Goal: Task Accomplishment & Management: Use online tool/utility

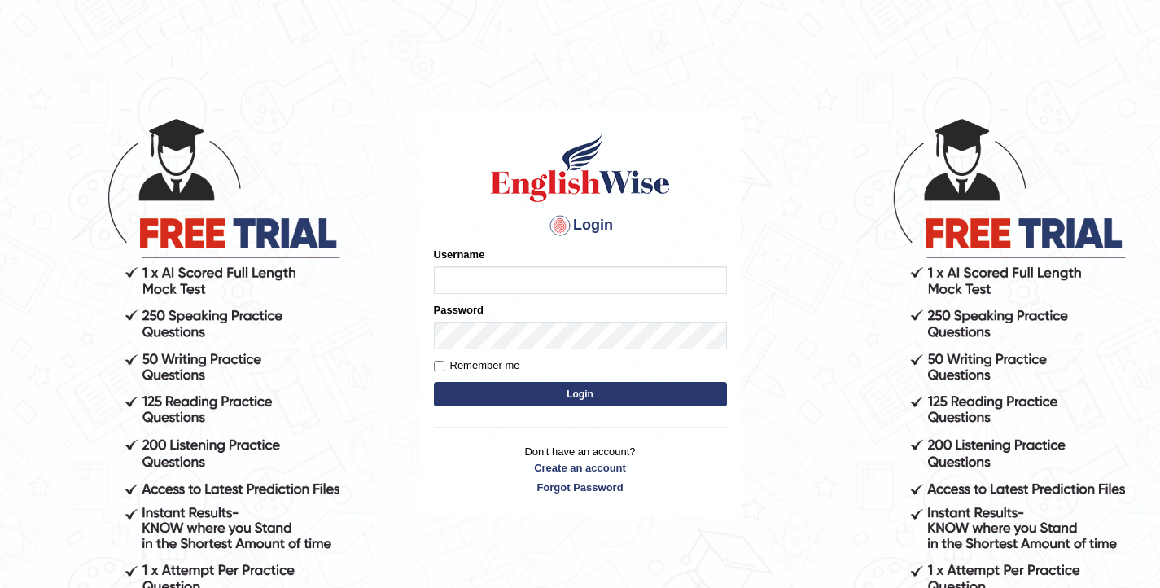
type input "elhamdavoodi"
click at [558, 396] on button "Login" at bounding box center [580, 394] width 293 height 24
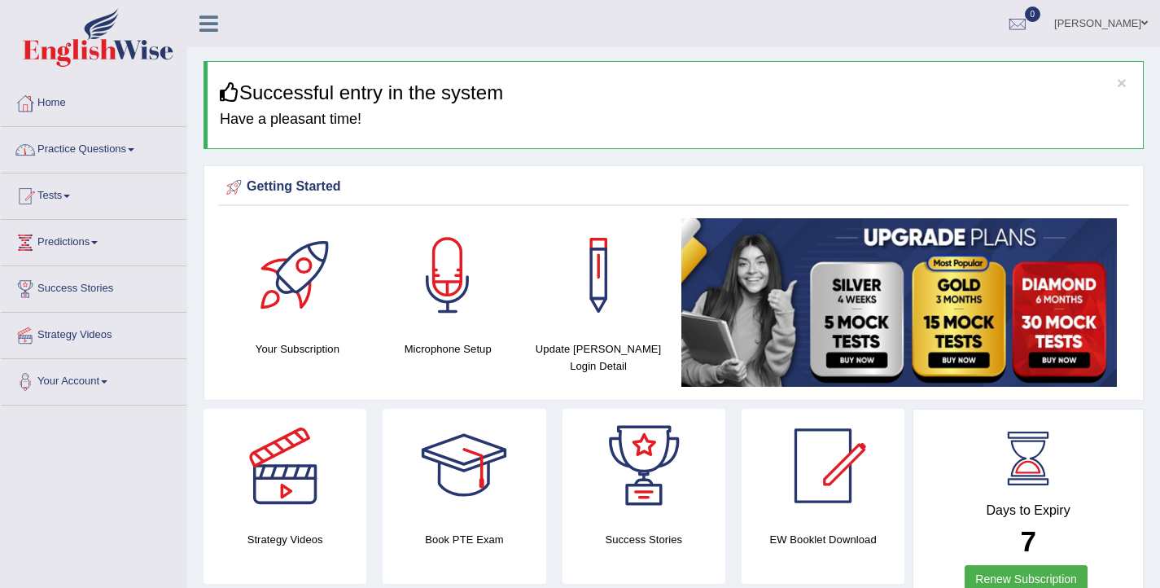
click at [59, 153] on link "Practice Questions" at bounding box center [94, 147] width 186 height 41
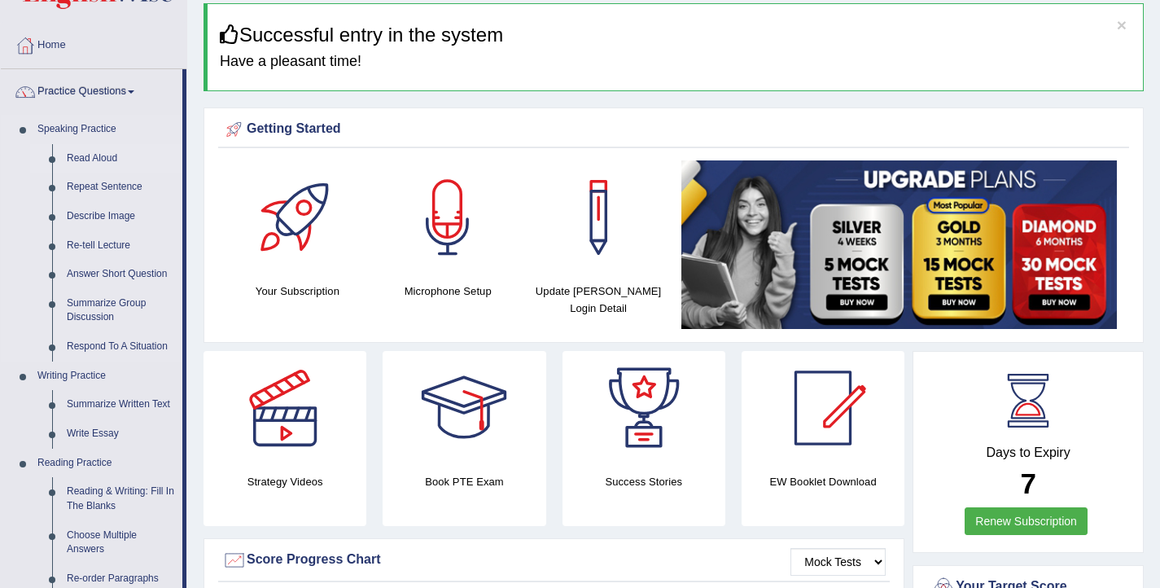
scroll to position [60, 0]
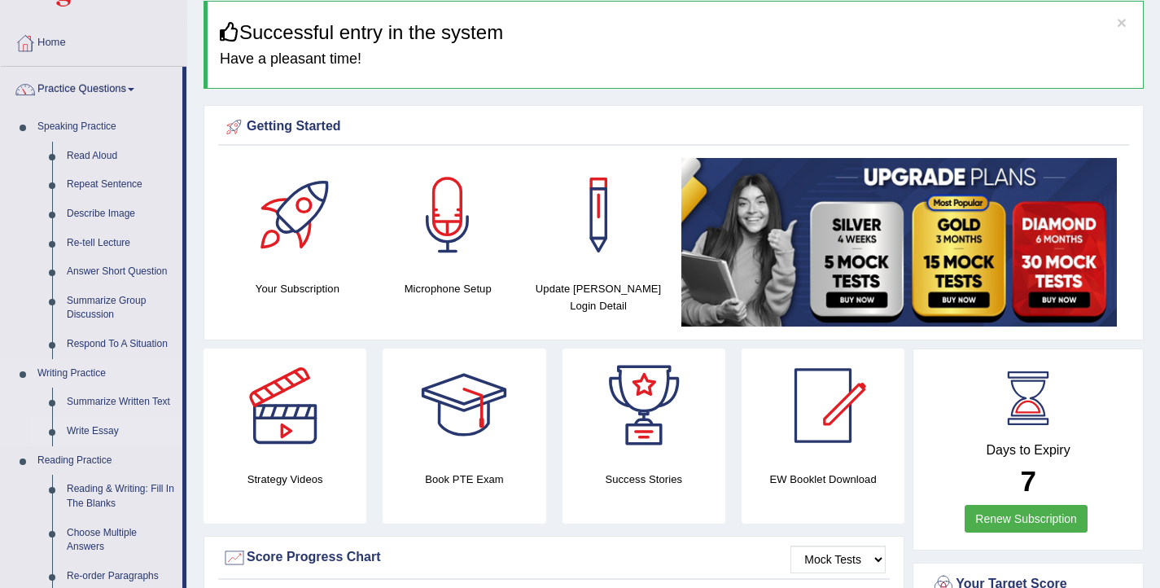
click at [98, 429] on link "Write Essay" at bounding box center [120, 431] width 123 height 29
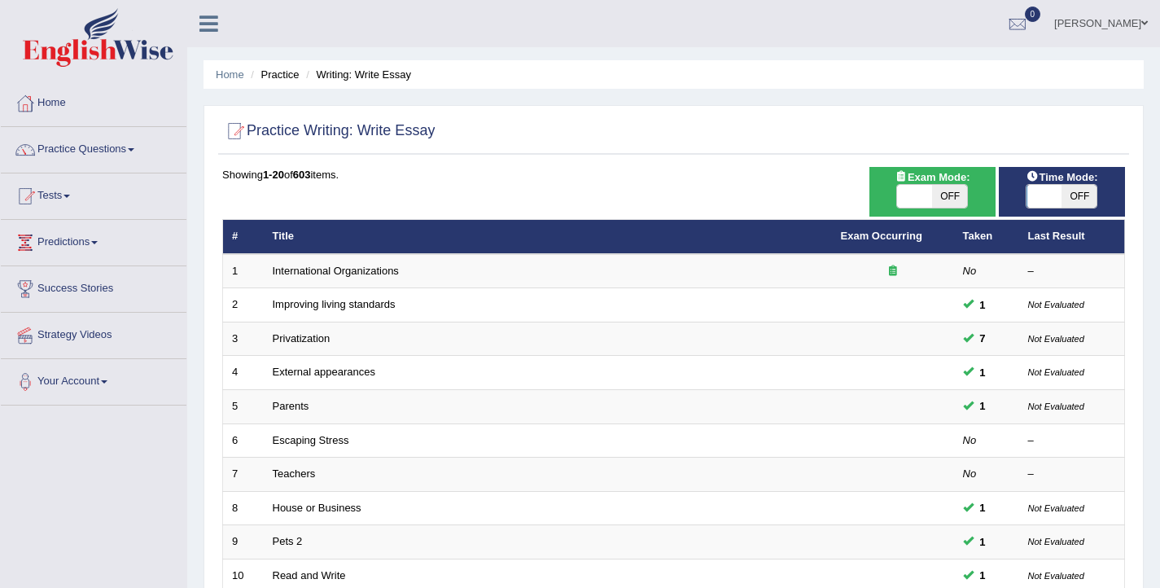
click at [1053, 190] on span at bounding box center [1044, 196] width 35 height 23
checkbox input "true"
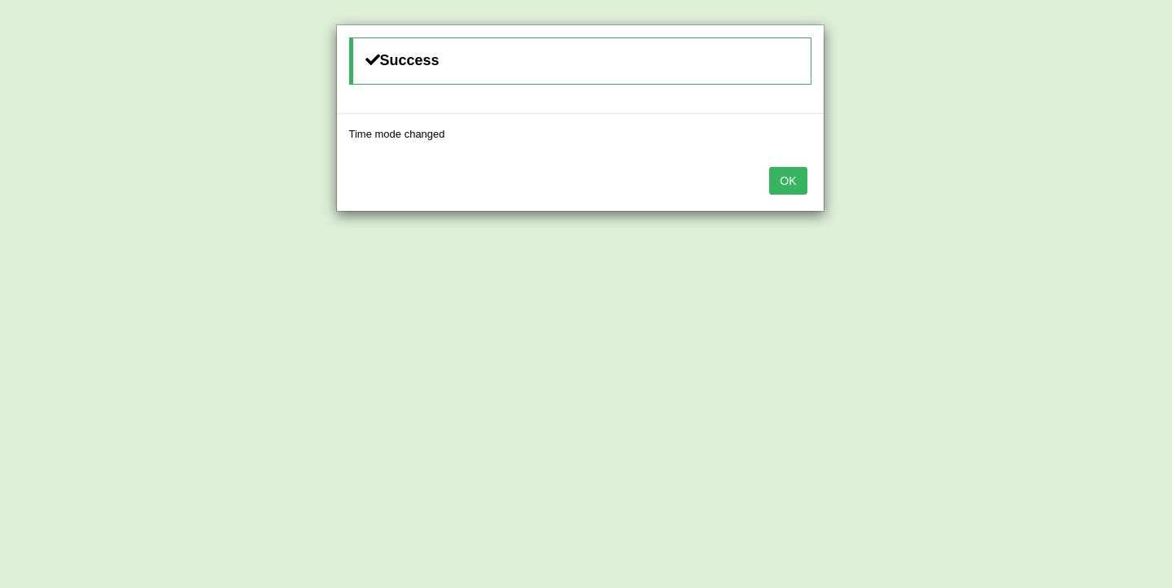
click at [797, 177] on button "OK" at bounding box center [787, 181] width 37 height 28
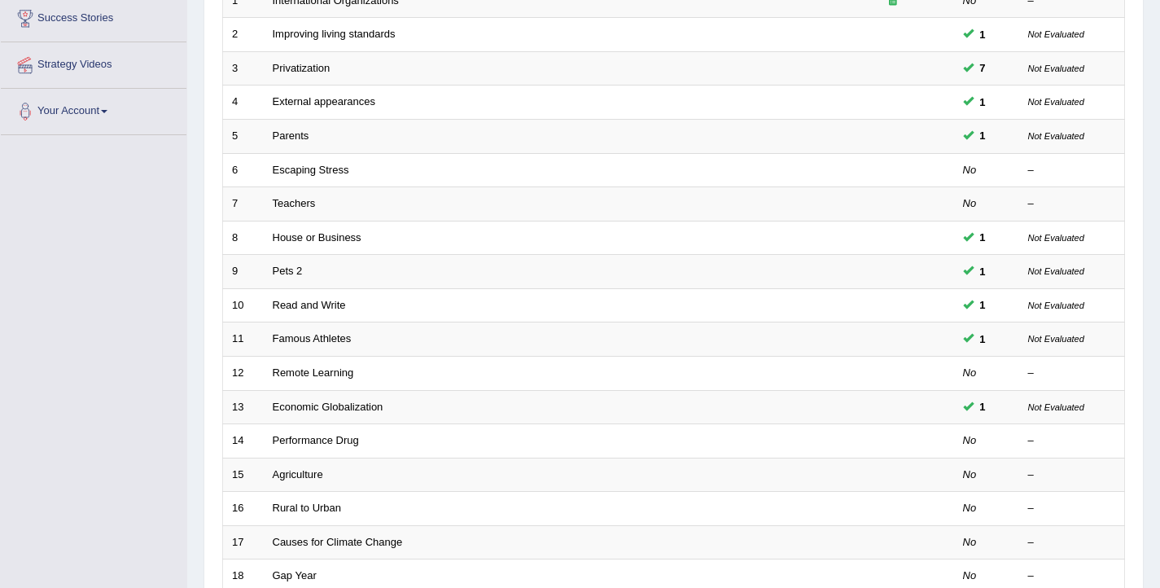
scroll to position [271, 0]
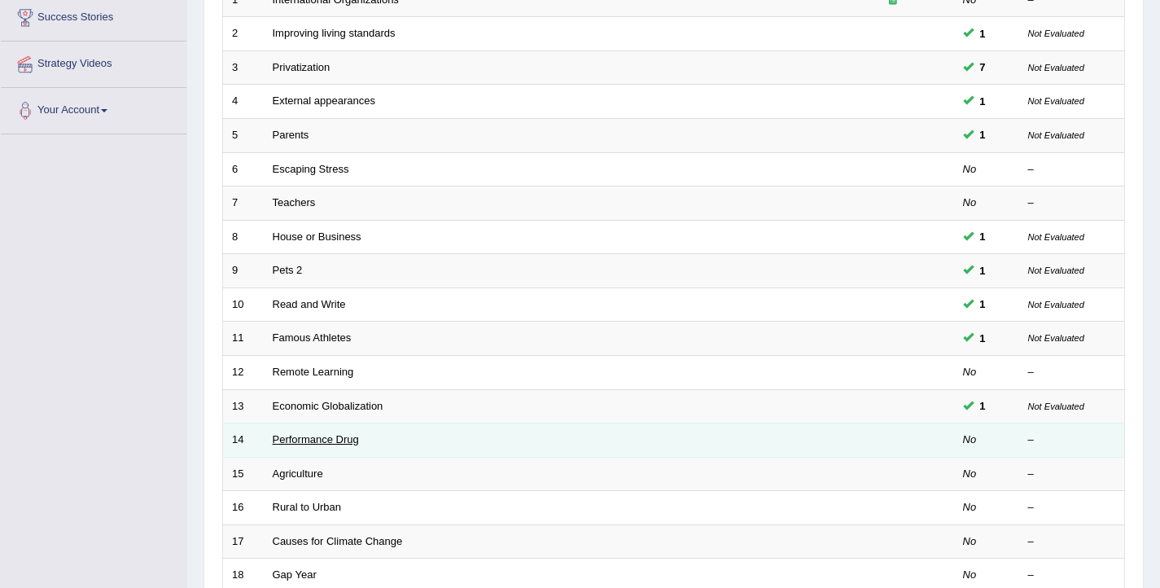
click at [278, 440] on link "Performance Drug" at bounding box center [316, 439] width 86 height 12
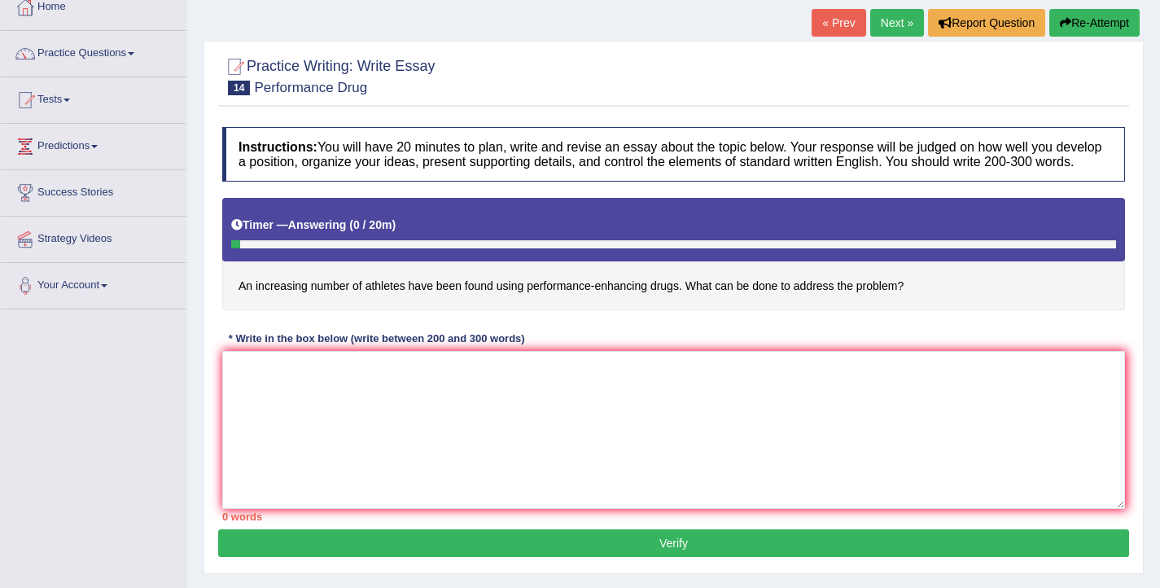
scroll to position [131, 0]
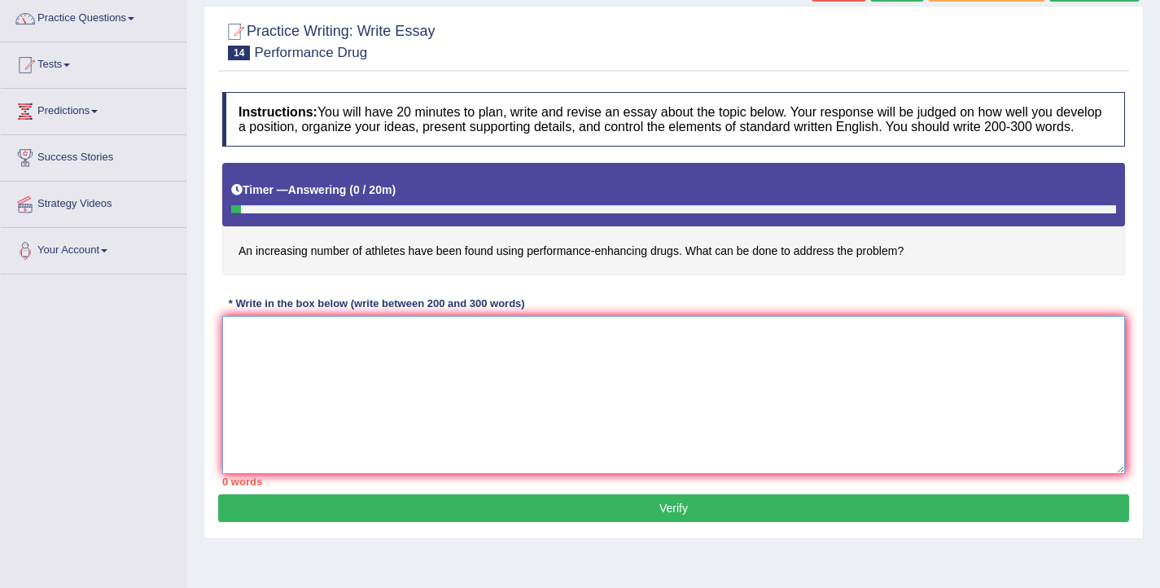
click at [405, 451] on textarea at bounding box center [673, 395] width 903 height 158
click at [229, 355] on textarea "increasing" at bounding box center [673, 395] width 903 height 158
click at [317, 350] on textarea "The increasing" at bounding box center [673, 395] width 903 height 158
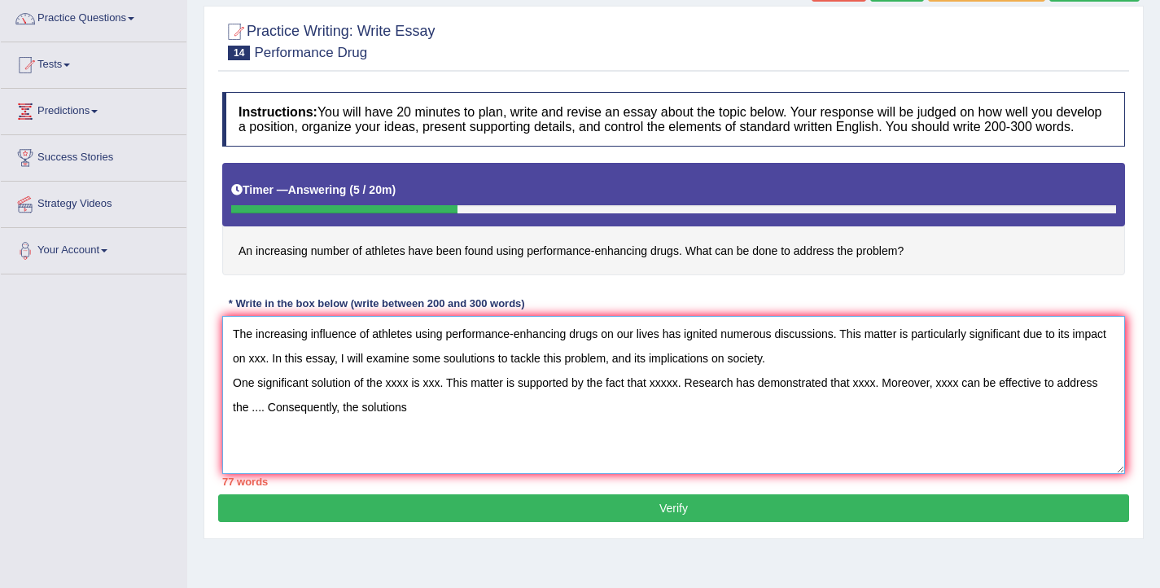
click at [340, 421] on textarea "The increasing influence of athletes using performance-enhancing drugs on our l…" at bounding box center [673, 395] width 903 height 158
click at [524, 426] on textarea "The increasing influence of athletes using performance-enhancing drugs on our l…" at bounding box center [673, 395] width 903 height 158
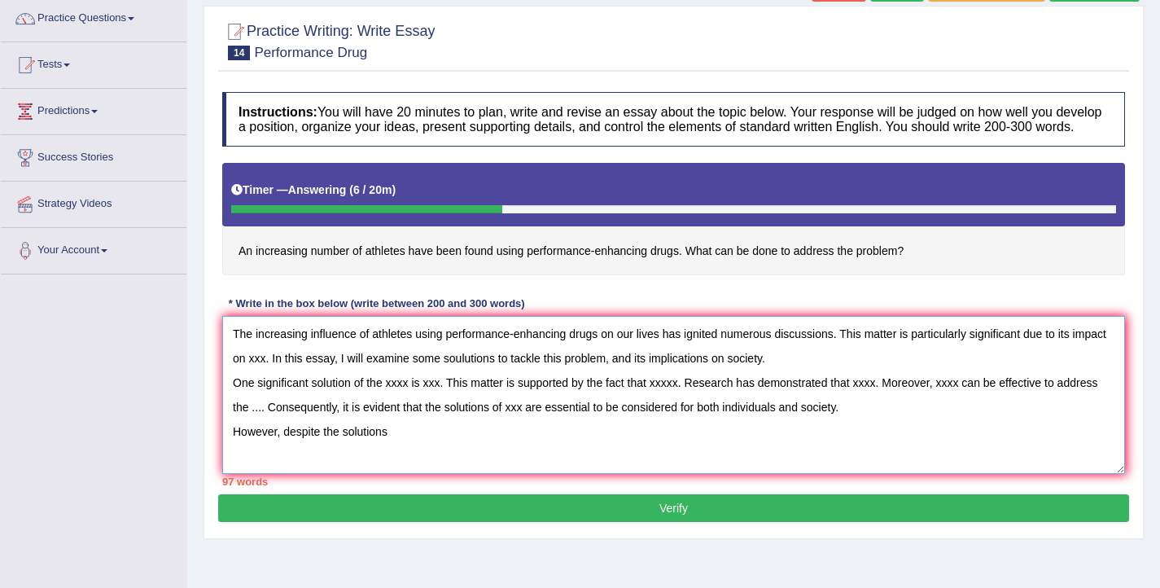
click at [343, 449] on textarea "The increasing influence of athletes using performance-enhancing drugs on our l…" at bounding box center [673, 395] width 903 height 158
click at [445, 449] on textarea "The increasing influence of athletes using performance-enhancing drugs on our l…" at bounding box center [673, 395] width 903 height 158
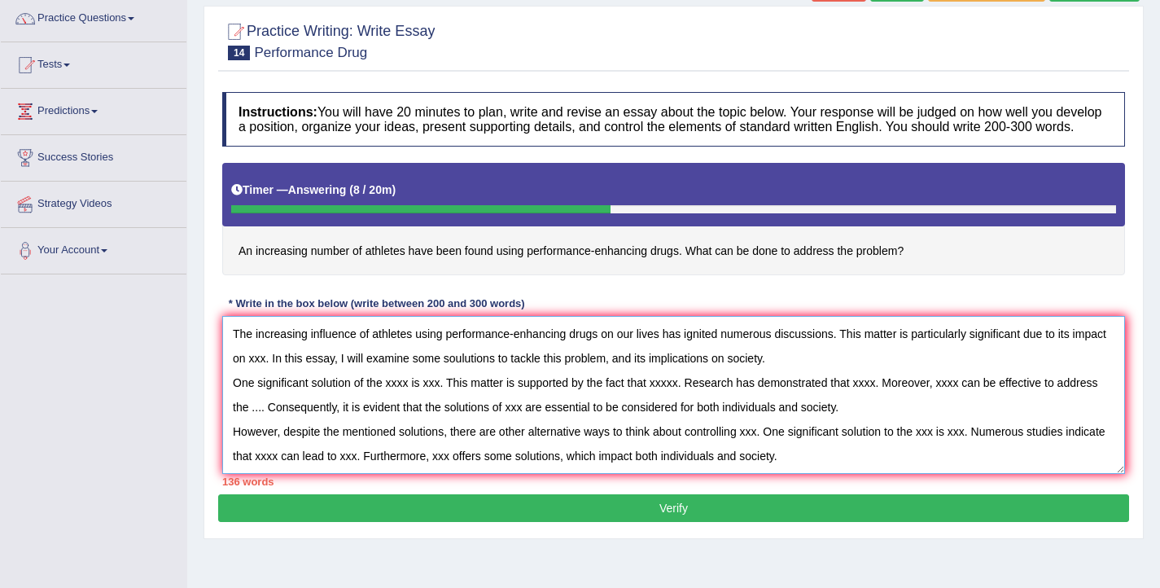
click at [681, 471] on textarea "The increasing influence of athletes using performance-enhancing drugs on our l…" at bounding box center [673, 395] width 903 height 158
click at [851, 474] on textarea "The increasing influence of athletes using performance-enhancing drugs on our l…" at bounding box center [673, 395] width 903 height 158
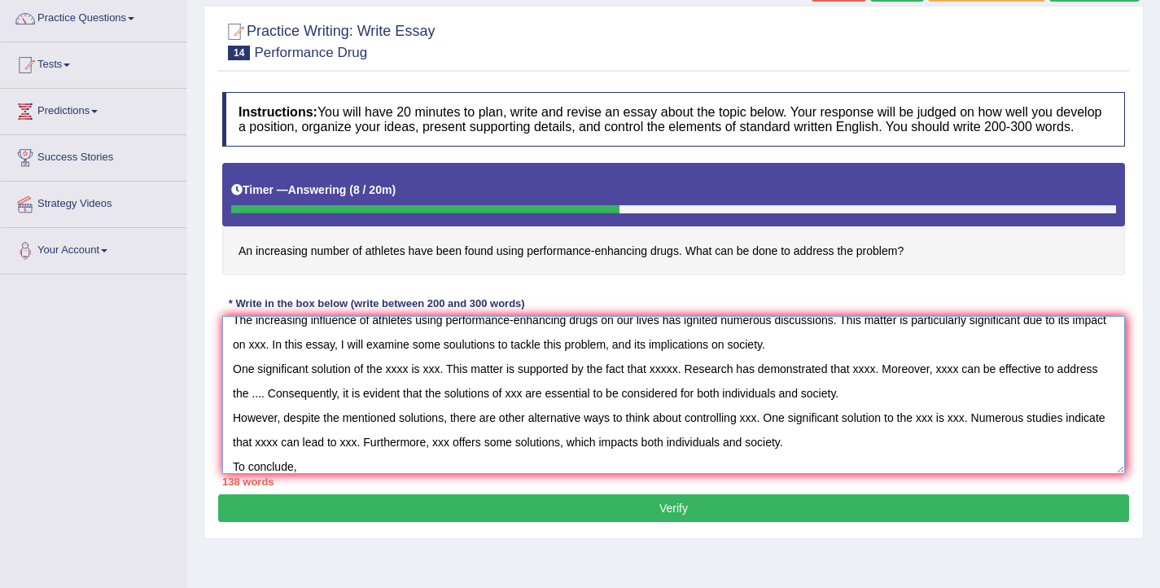
click at [858, 465] on textarea "The increasing influence of athletes using performance-enhancing drugs on our l…" at bounding box center [673, 395] width 903 height 158
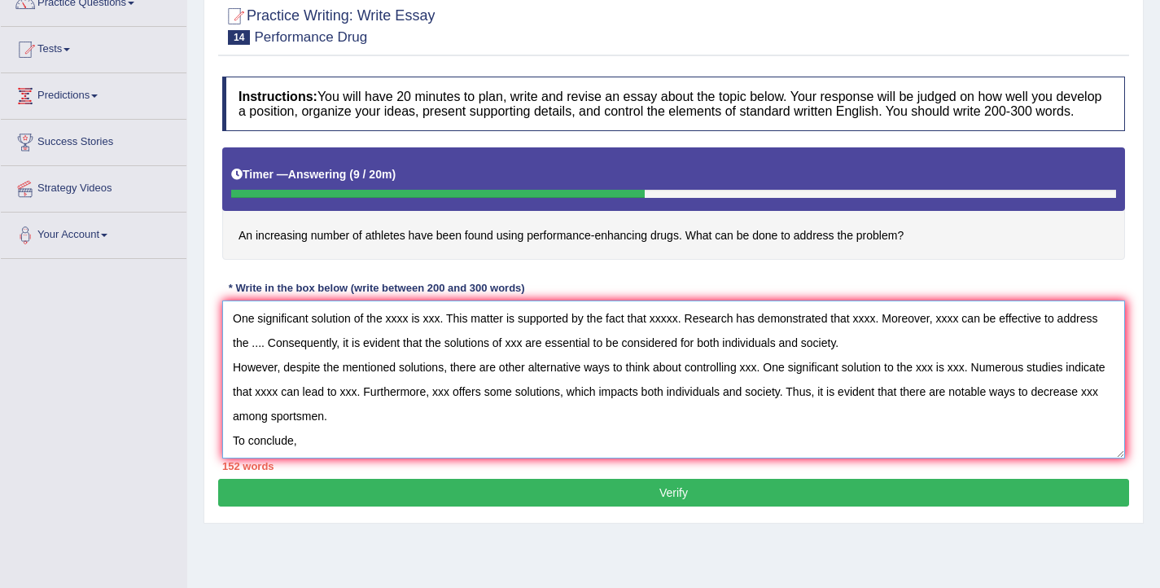
scroll to position [150, 0]
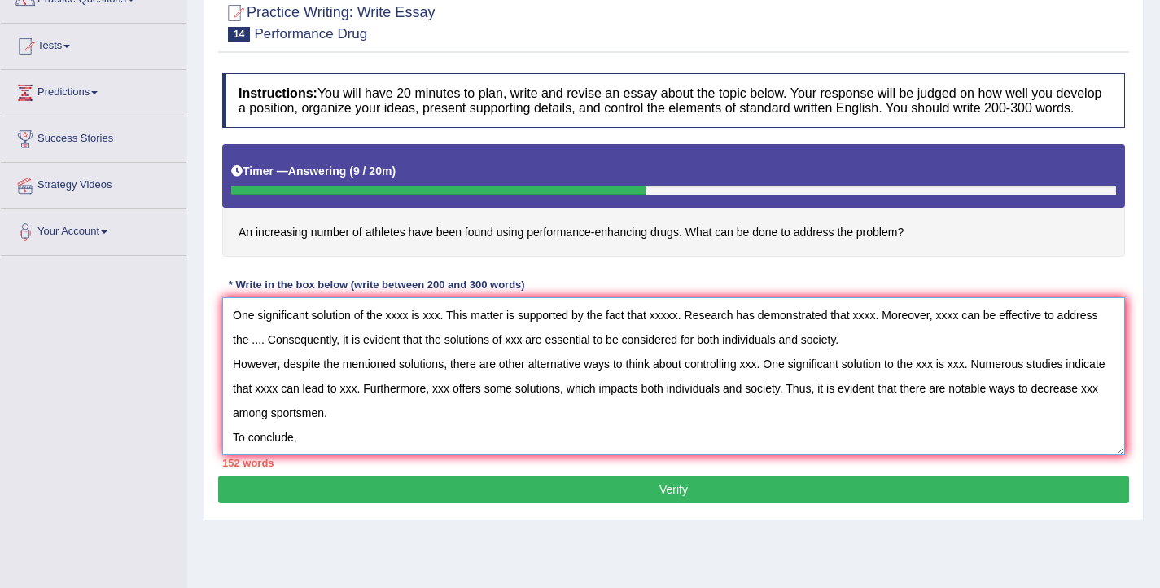
click at [321, 449] on textarea "The increasing influence of athletes using performance-enhancing drugs on our l…" at bounding box center [673, 376] width 903 height 158
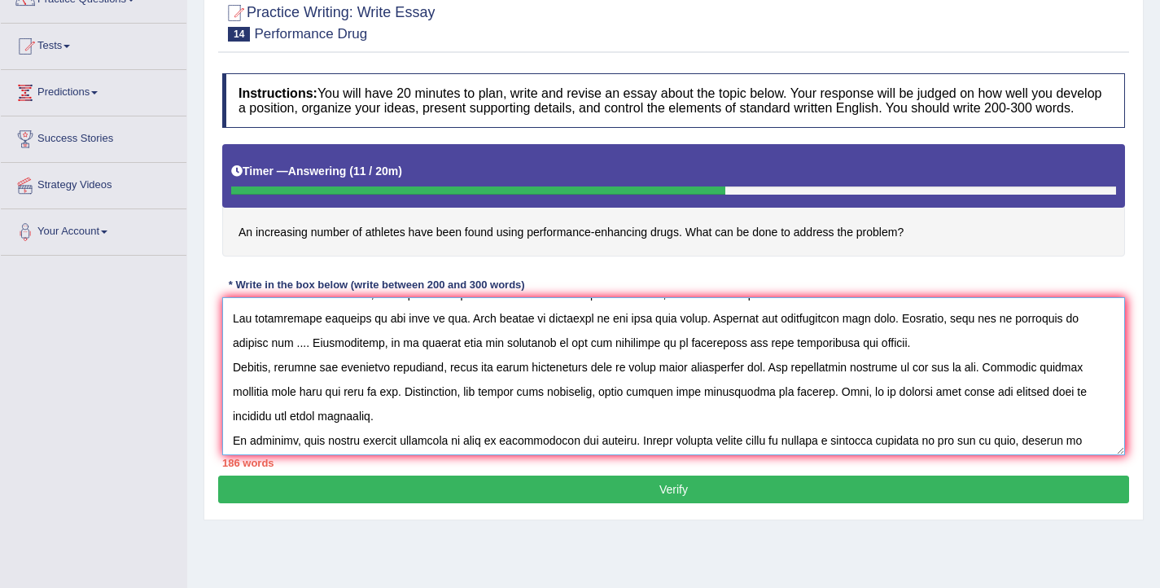
scroll to position [0, 0]
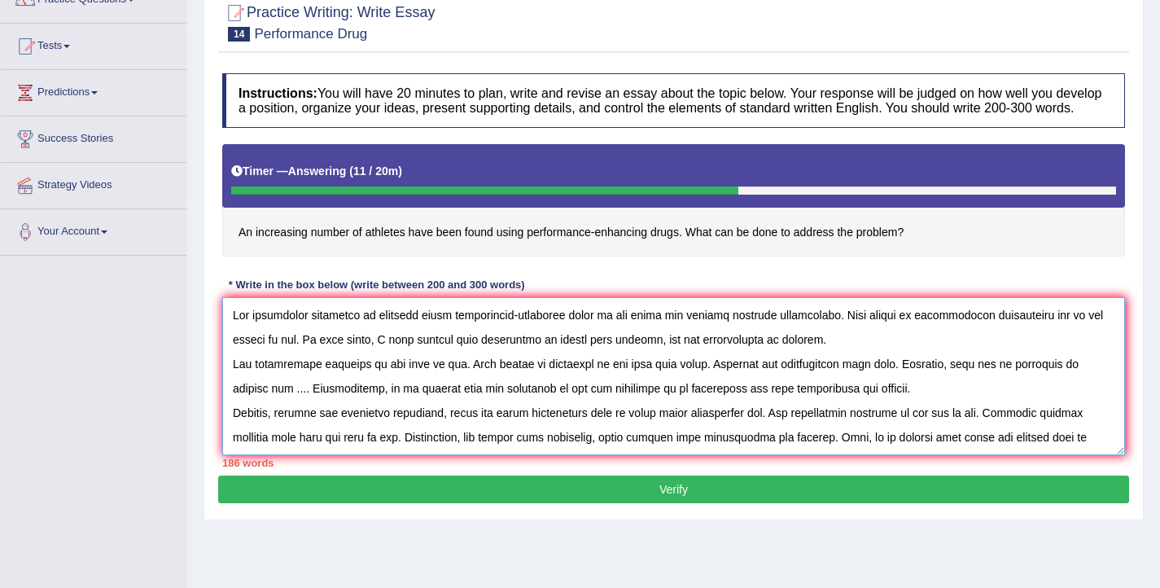
drag, startPoint x: 304, startPoint y: 357, endPoint x: 290, endPoint y: 354, distance: 14.1
click at [290, 354] on textarea at bounding box center [673, 376] width 903 height 158
click at [292, 357] on textarea at bounding box center [673, 376] width 903 height 158
drag, startPoint x: 411, startPoint y: 380, endPoint x: 370, endPoint y: 381, distance: 41.5
click at [370, 381] on textarea at bounding box center [673, 376] width 903 height 158
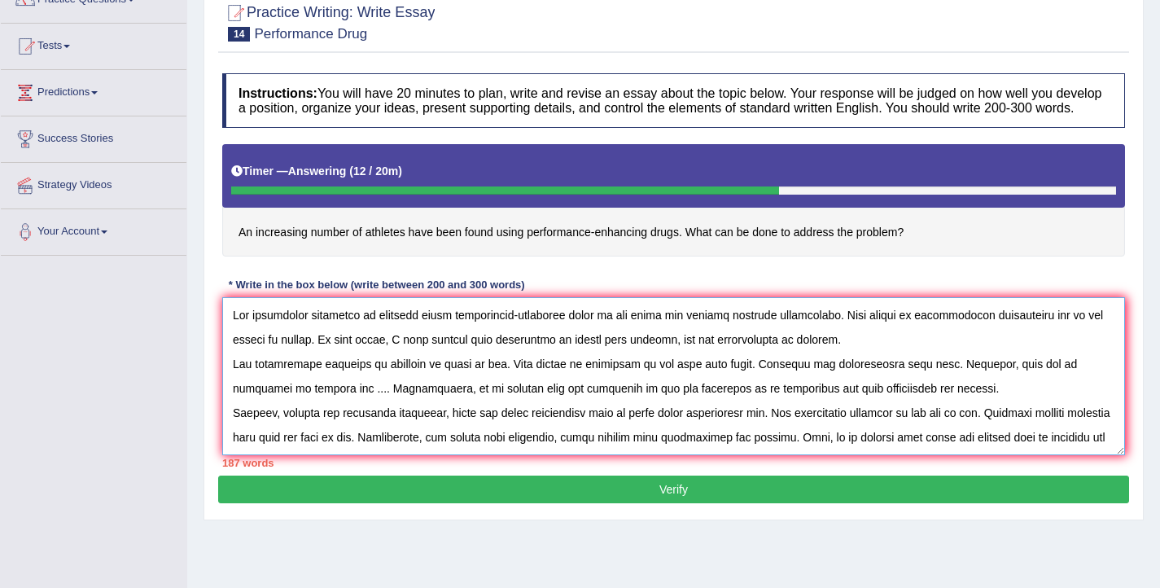
drag, startPoint x: 484, startPoint y: 380, endPoint x: 470, endPoint y: 377, distance: 15.0
click at [470, 376] on textarea at bounding box center [673, 376] width 903 height 158
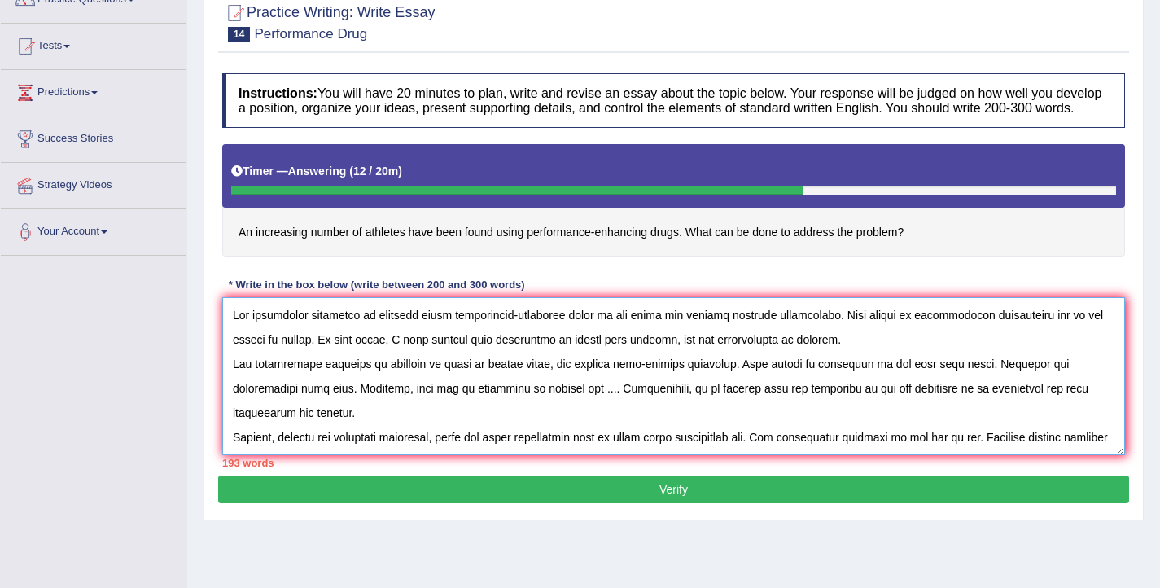
drag, startPoint x: 940, startPoint y: 378, endPoint x: 914, endPoint y: 377, distance: 26.1
click at [914, 377] on textarea at bounding box center [673, 376] width 903 height 158
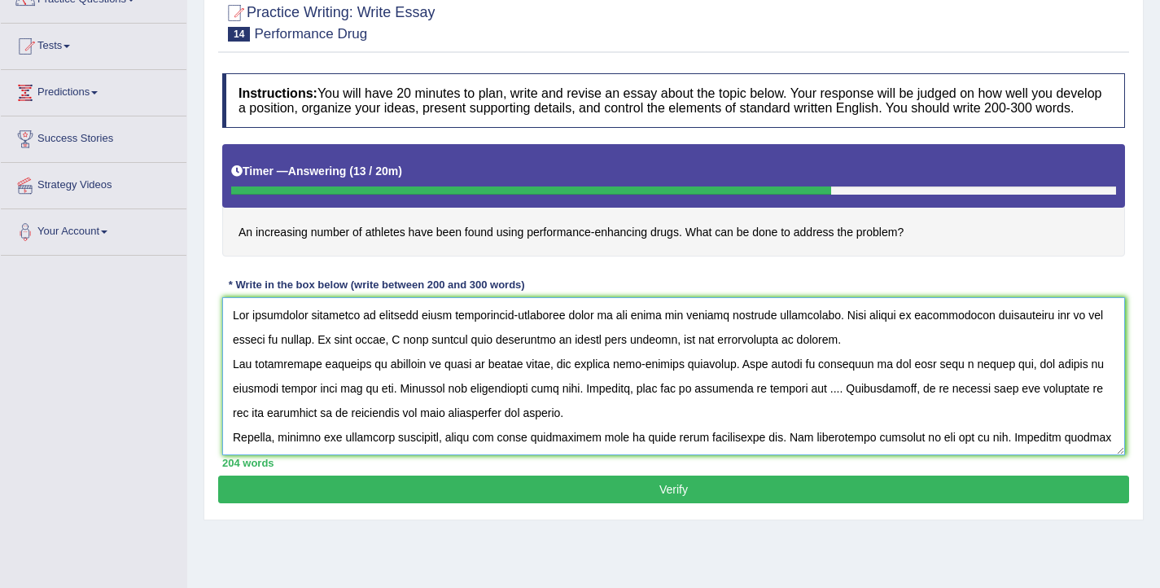
drag, startPoint x: 549, startPoint y: 404, endPoint x: 528, endPoint y: 402, distance: 21.2
click at [528, 402] on textarea at bounding box center [673, 376] width 903 height 158
drag, startPoint x: 624, startPoint y: 401, endPoint x: 526, endPoint y: 400, distance: 97.7
click at [526, 400] on textarea at bounding box center [673, 376] width 903 height 158
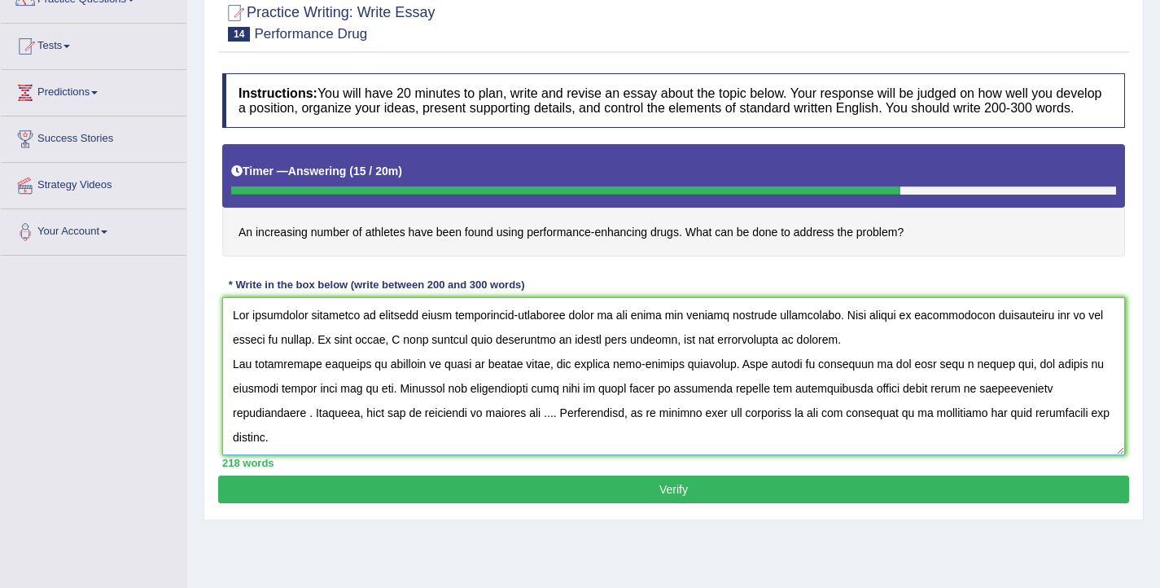
click at [1066, 403] on textarea at bounding box center [673, 376] width 903 height 158
click at [1066, 404] on textarea at bounding box center [673, 376] width 903 height 158
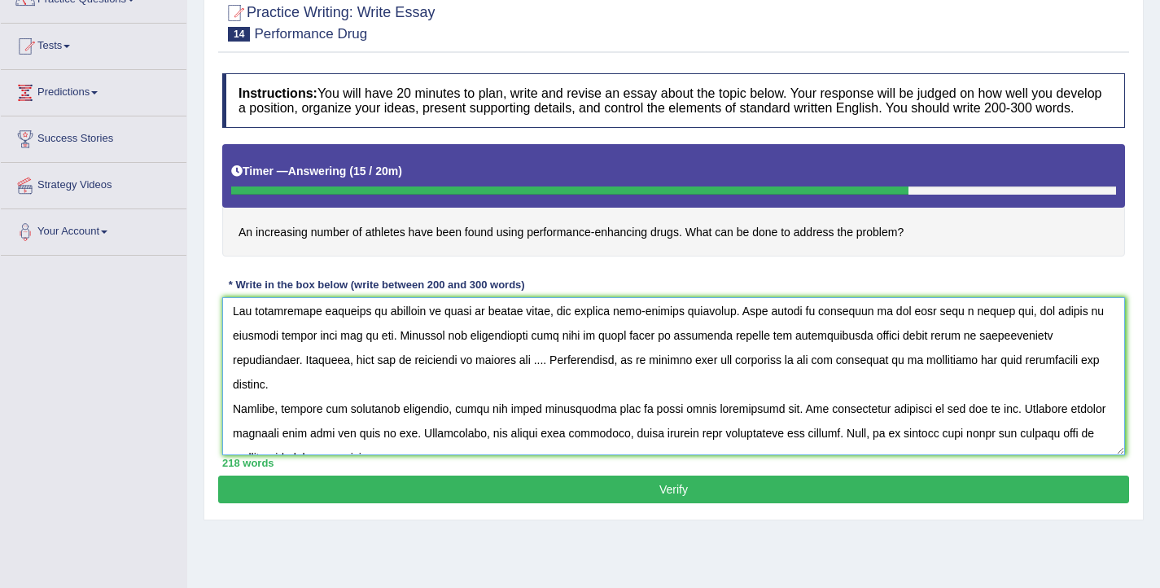
scroll to position [56, 0]
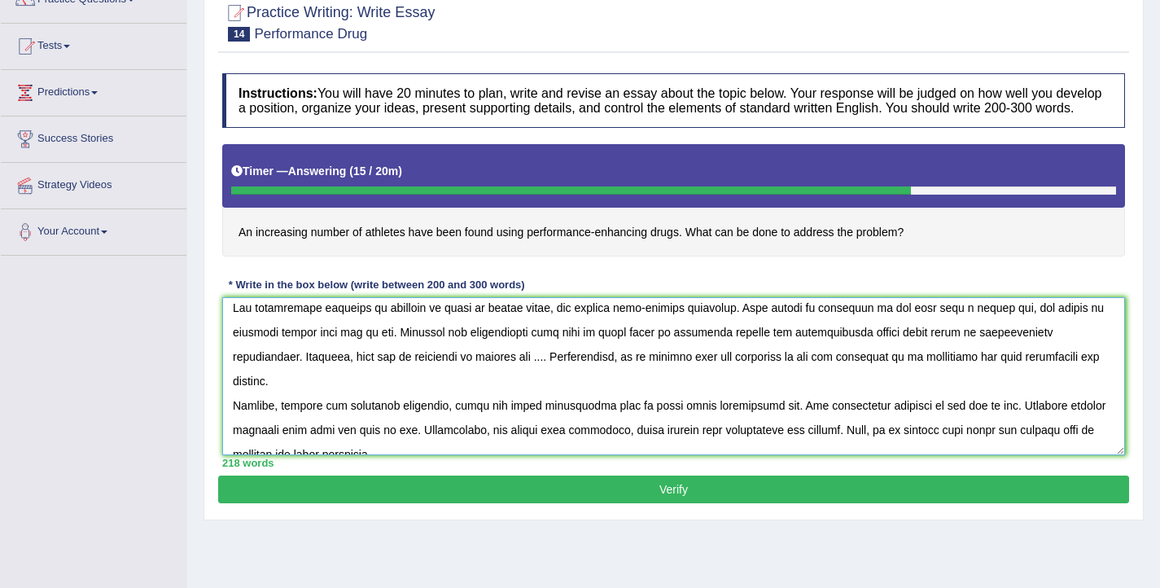
drag, startPoint x: 312, startPoint y: 373, endPoint x: 287, endPoint y: 372, distance: 24.4
click at [287, 372] on textarea at bounding box center [673, 376] width 903 height 158
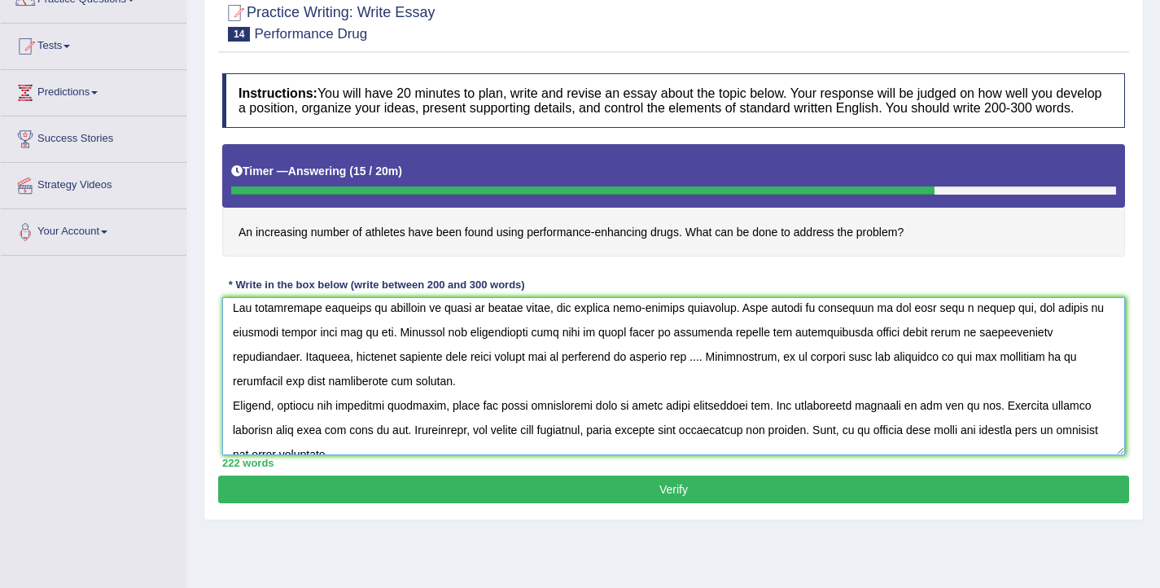
drag, startPoint x: 634, startPoint y: 373, endPoint x: 624, endPoint y: 374, distance: 10.7
click at [624, 374] on textarea at bounding box center [673, 376] width 903 height 158
click at [622, 372] on textarea at bounding box center [673, 376] width 903 height 158
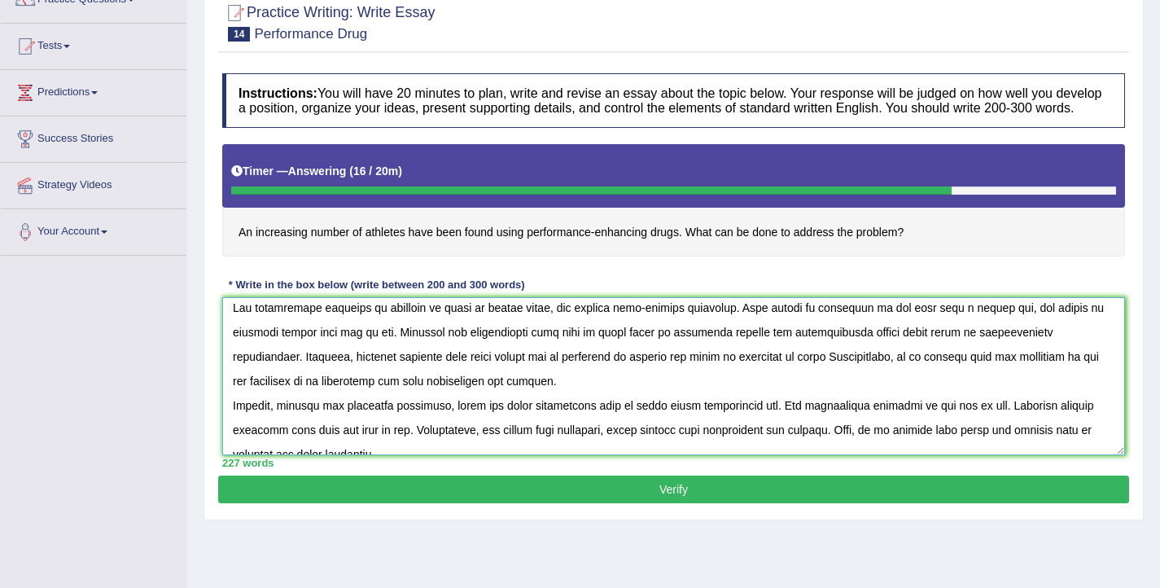
drag, startPoint x: 736, startPoint y: 373, endPoint x: 727, endPoint y: 374, distance: 9.0
click at [727, 374] on textarea at bounding box center [673, 376] width 903 height 158
click at [732, 374] on textarea at bounding box center [673, 376] width 903 height 158
click at [755, 372] on textarea at bounding box center [673, 376] width 903 height 158
drag, startPoint x: 1021, startPoint y: 370, endPoint x: 1004, endPoint y: 370, distance: 17.1
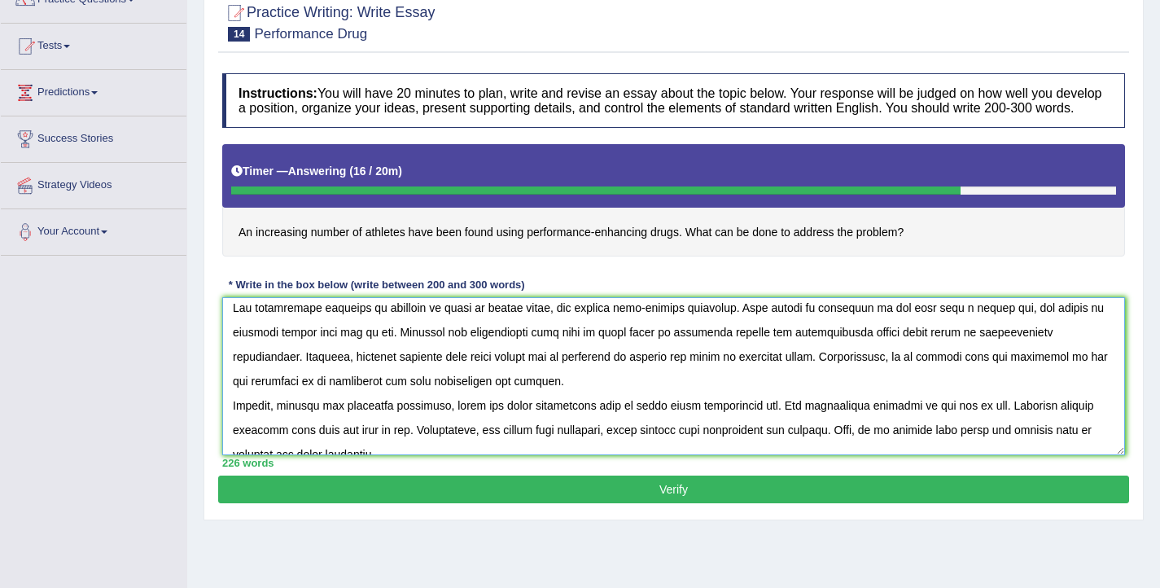
click at [1004, 370] on textarea at bounding box center [673, 376] width 903 height 158
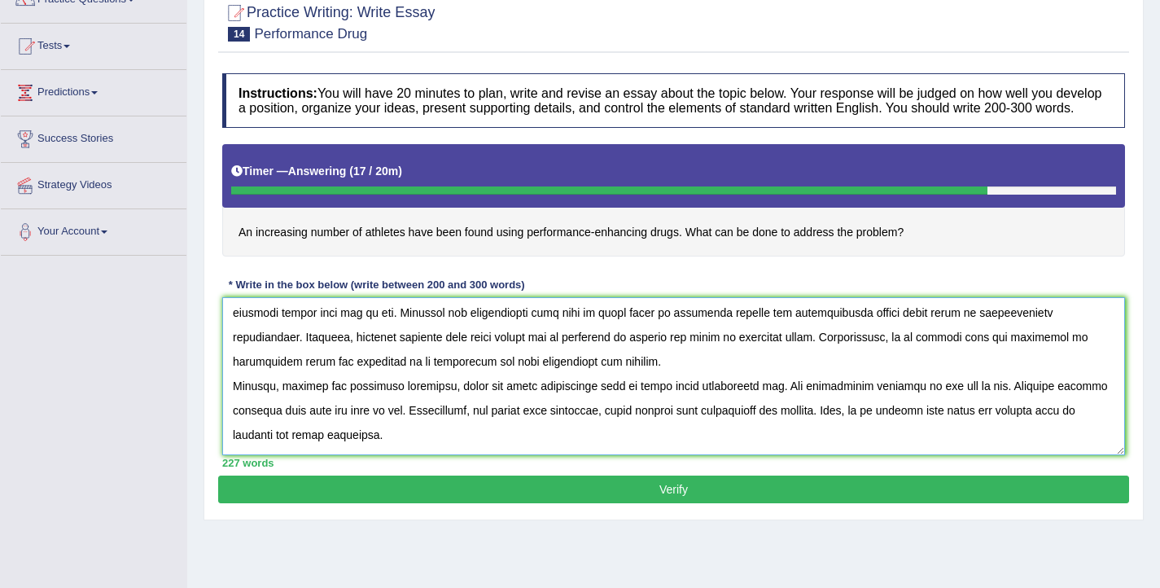
scroll to position [80, 0]
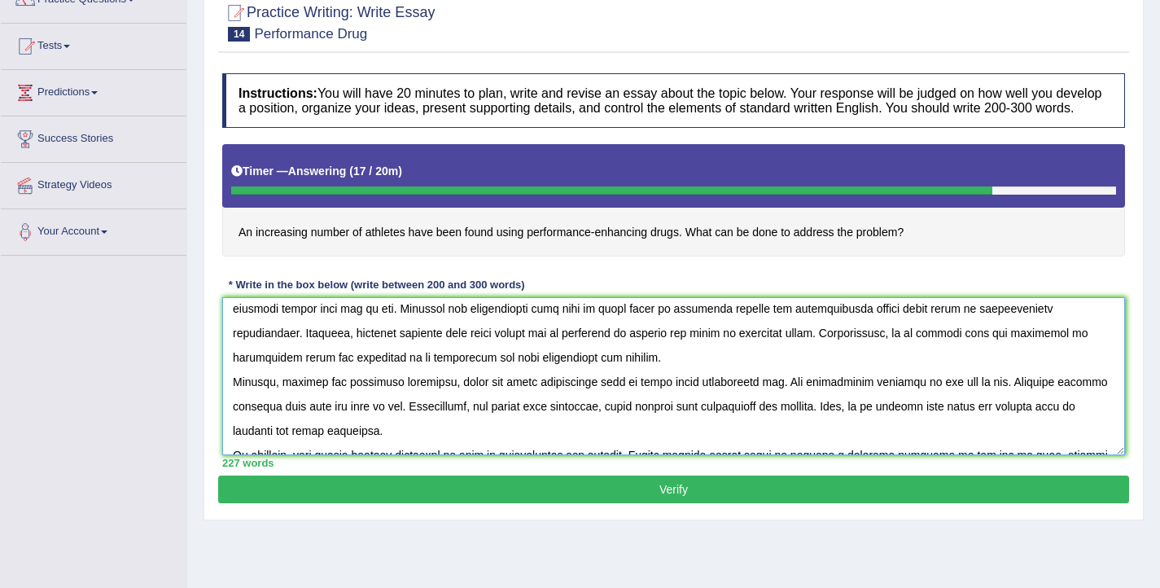
drag, startPoint x: 762, startPoint y: 396, endPoint x: 747, endPoint y: 396, distance: 14.7
click at [747, 396] on textarea at bounding box center [673, 376] width 903 height 158
drag, startPoint x: 1008, startPoint y: 396, endPoint x: 993, endPoint y: 396, distance: 14.7
click at [993, 396] on textarea at bounding box center [673, 376] width 903 height 158
drag, startPoint x: 350, startPoint y: 424, endPoint x: 333, endPoint y: 423, distance: 17.2
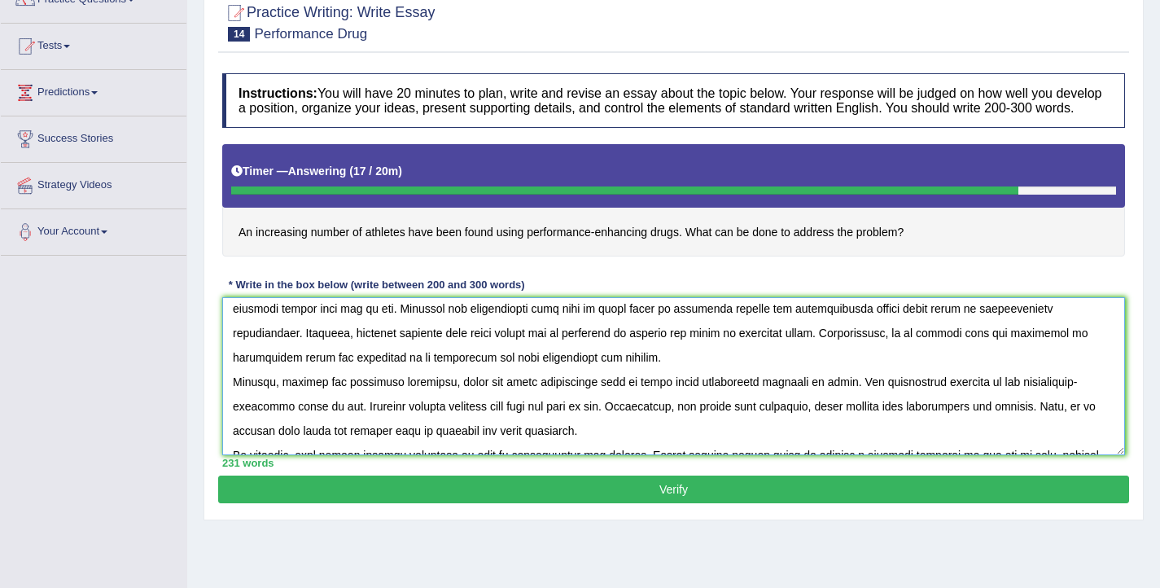
click at [333, 423] on textarea at bounding box center [673, 376] width 903 height 158
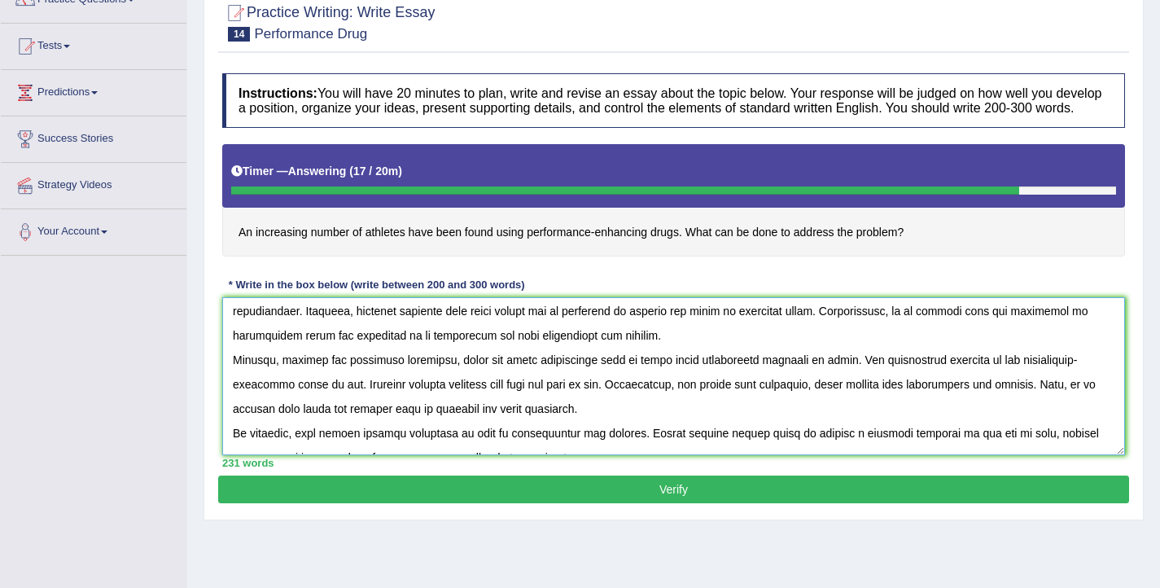
scroll to position [122, 0]
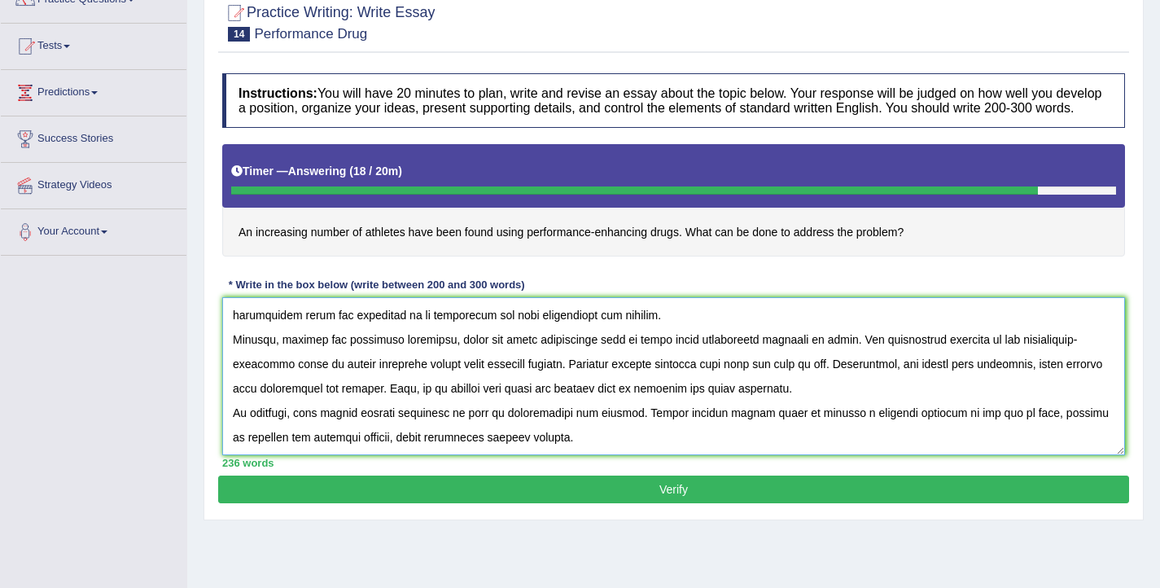
drag, startPoint x: 580, startPoint y: 375, endPoint x: 496, endPoint y: 373, distance: 84.7
click at [494, 374] on textarea at bounding box center [673, 376] width 903 height 158
drag, startPoint x: 744, startPoint y: 377, endPoint x: 723, endPoint y: 378, distance: 21.2
click at [723, 378] on textarea at bounding box center [673, 376] width 903 height 158
drag, startPoint x: 917, startPoint y: 379, endPoint x: 900, endPoint y: 379, distance: 17.9
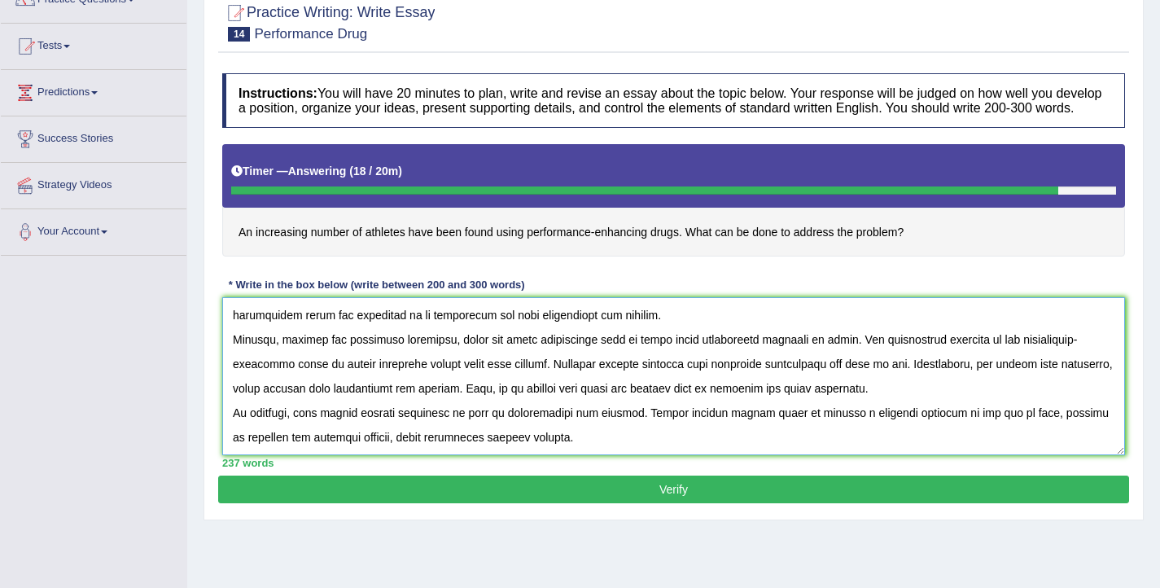
click at [900, 379] on textarea at bounding box center [673, 376] width 903 height 158
drag, startPoint x: 1083, startPoint y: 381, endPoint x: 1060, endPoint y: 379, distance: 22.9
click at [1060, 379] on textarea at bounding box center [673, 376] width 903 height 158
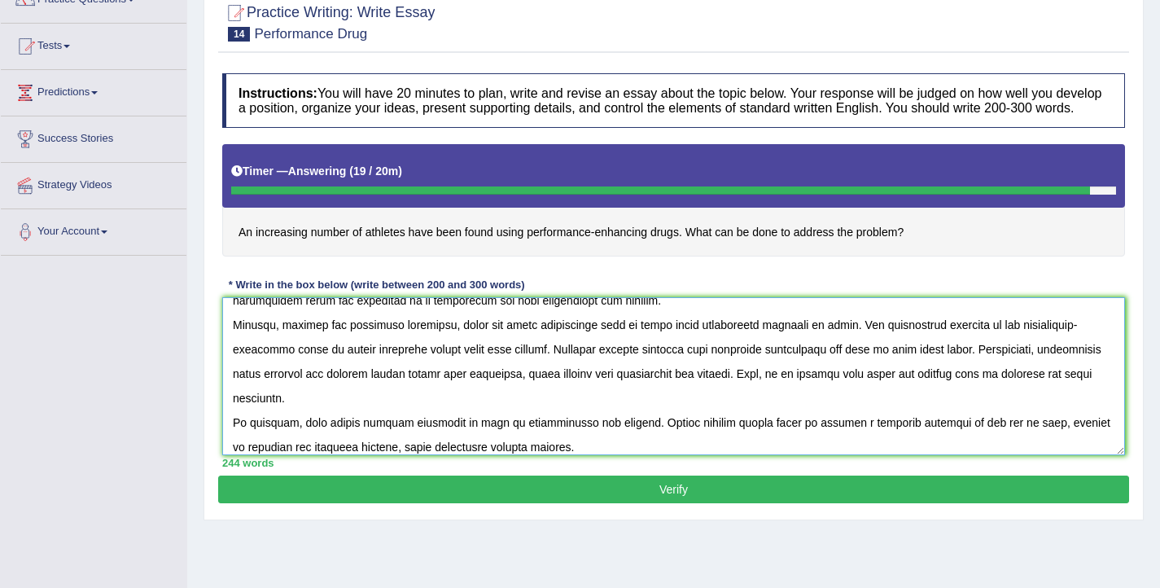
scroll to position [147, 0]
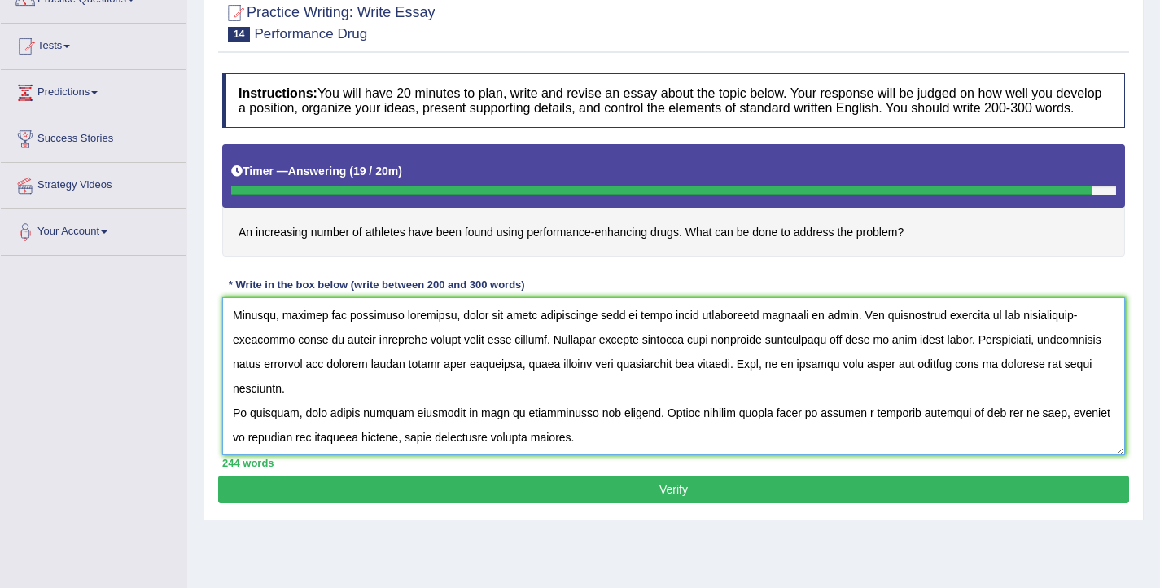
drag, startPoint x: 300, startPoint y: 404, endPoint x: 285, endPoint y: 402, distance: 15.6
click at [285, 402] on textarea at bounding box center [673, 376] width 903 height 158
drag, startPoint x: 322, startPoint y: 431, endPoint x: 300, endPoint y: 428, distance: 22.9
click at [300, 428] on textarea at bounding box center [673, 376] width 903 height 158
type textarea "The increasing influence of athletes using performance-enhancing drugs on our l…"
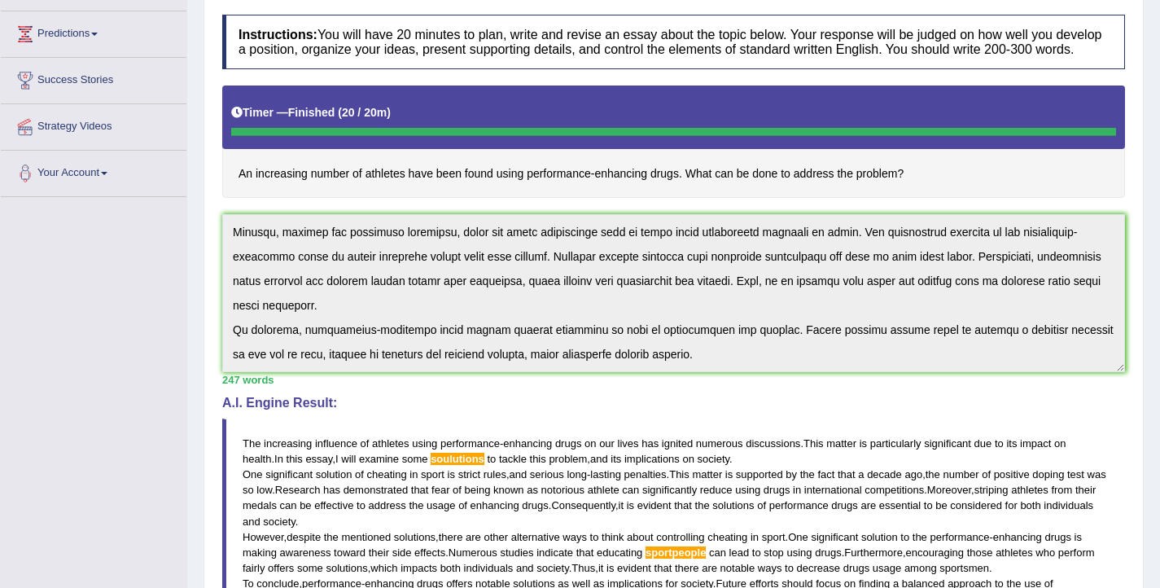
scroll to position [198, 0]
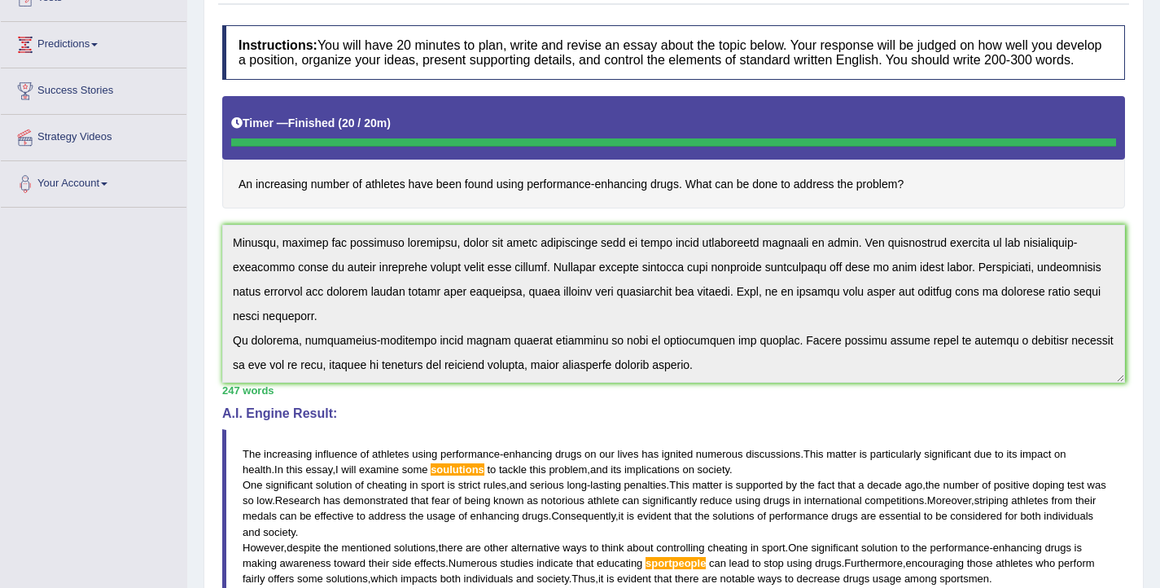
drag, startPoint x: 913, startPoint y: 198, endPoint x: 329, endPoint y: 204, distance: 583.7
click at [331, 195] on h4 "An increasing number of athletes have been found using performance-enhancing dr…" at bounding box center [673, 152] width 903 height 112
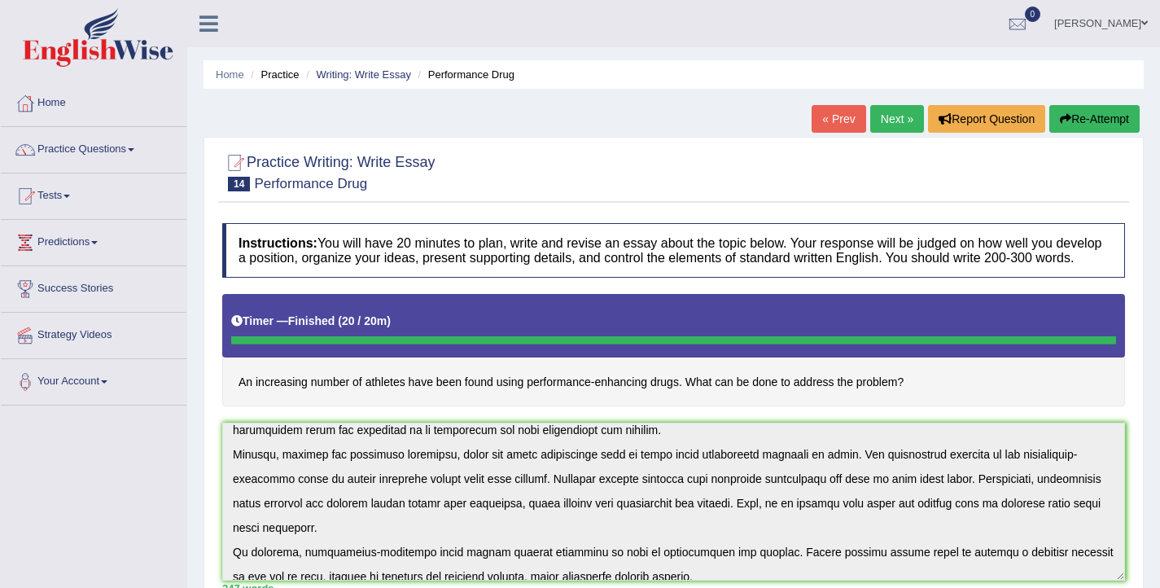
scroll to position [147, 0]
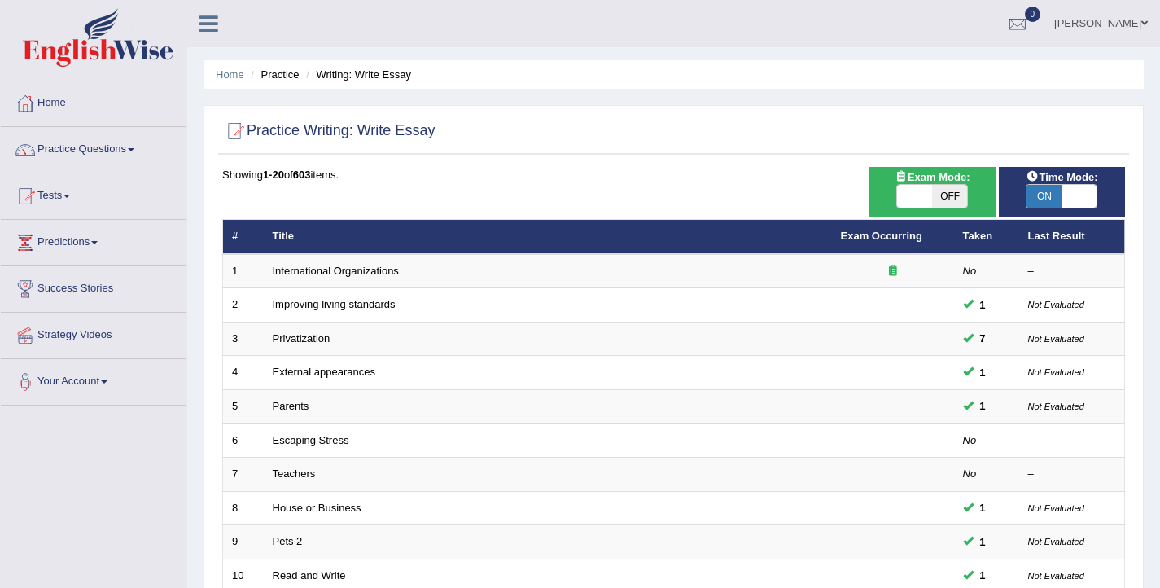
click at [1077, 189] on span at bounding box center [1079, 196] width 35 height 23
checkbox input "false"
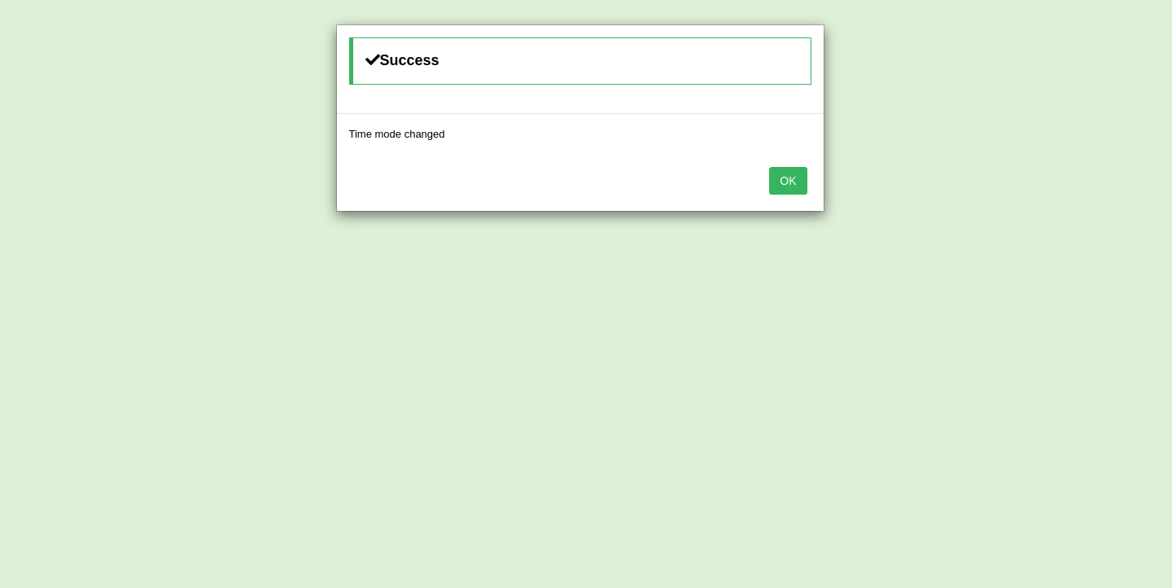
click at [779, 180] on button "OK" at bounding box center [787, 181] width 37 height 28
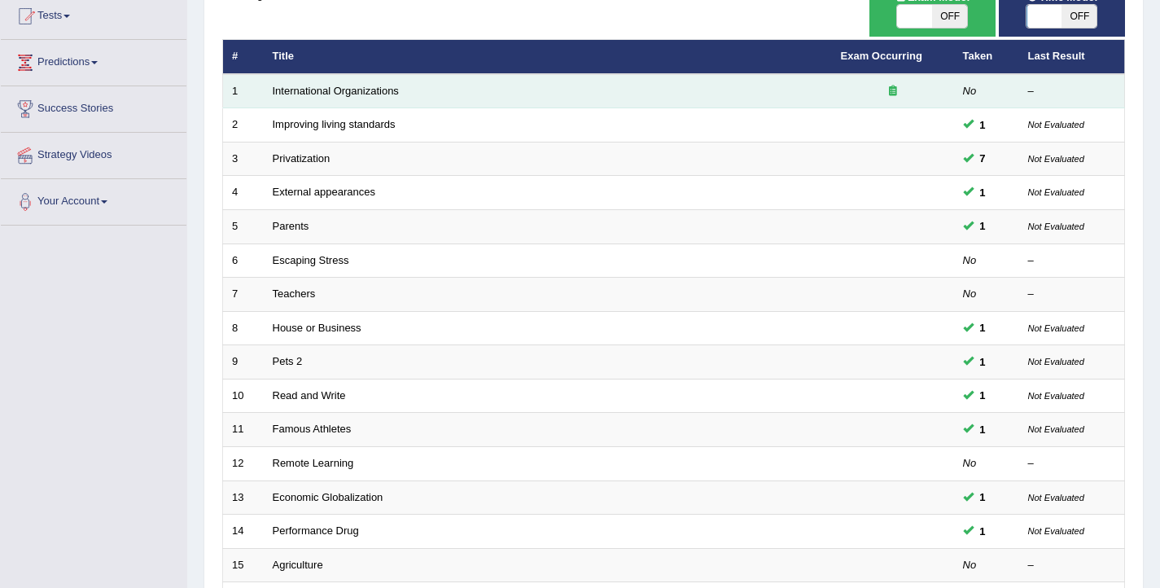
scroll to position [318, 0]
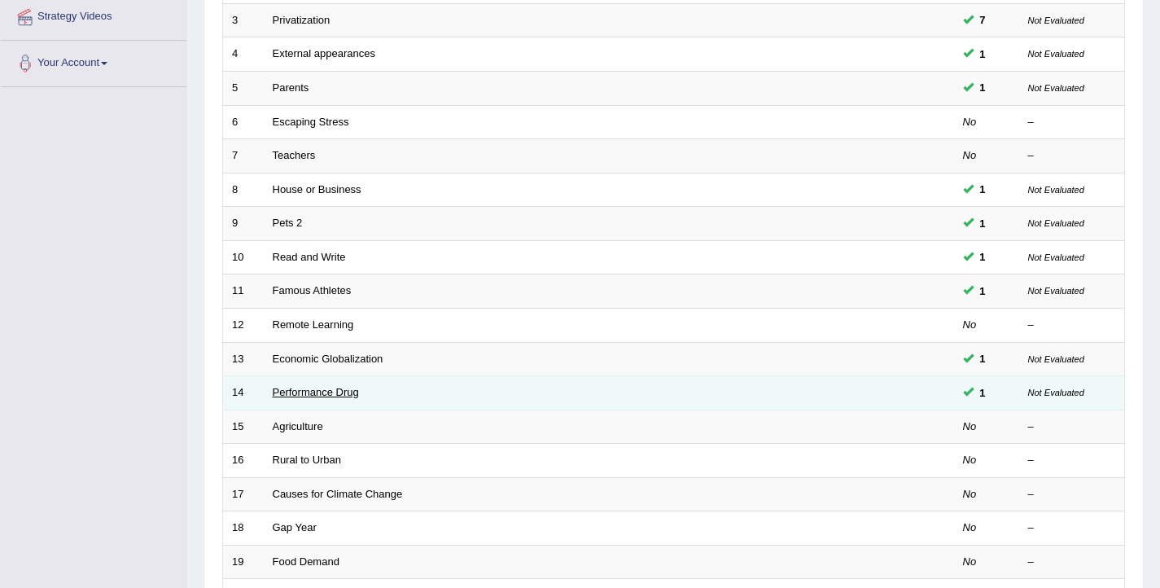
click at [300, 391] on link "Performance Drug" at bounding box center [316, 392] width 86 height 12
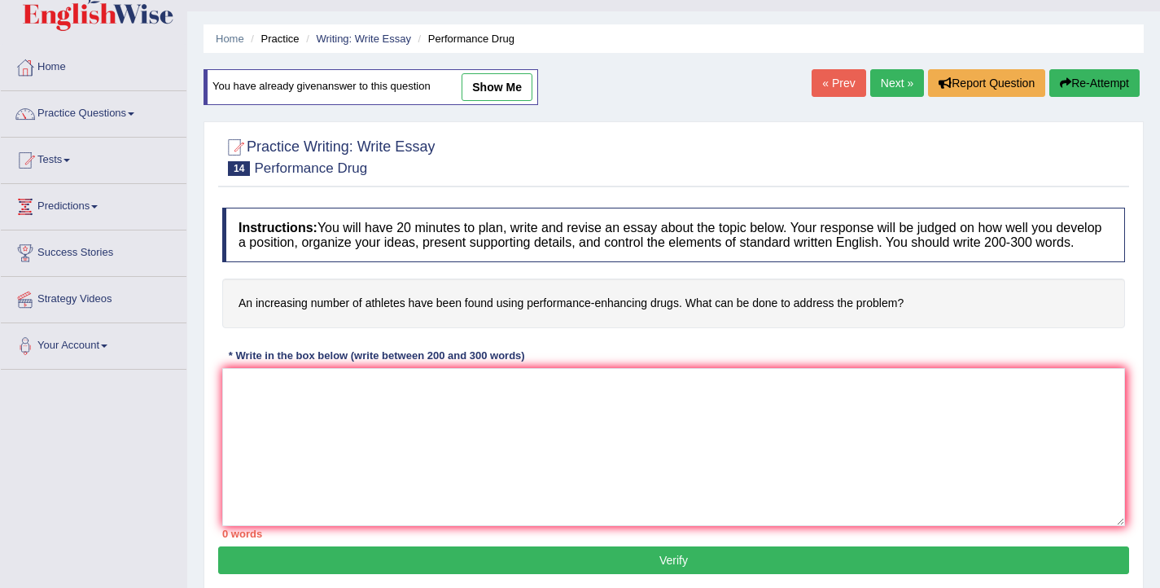
scroll to position [37, 0]
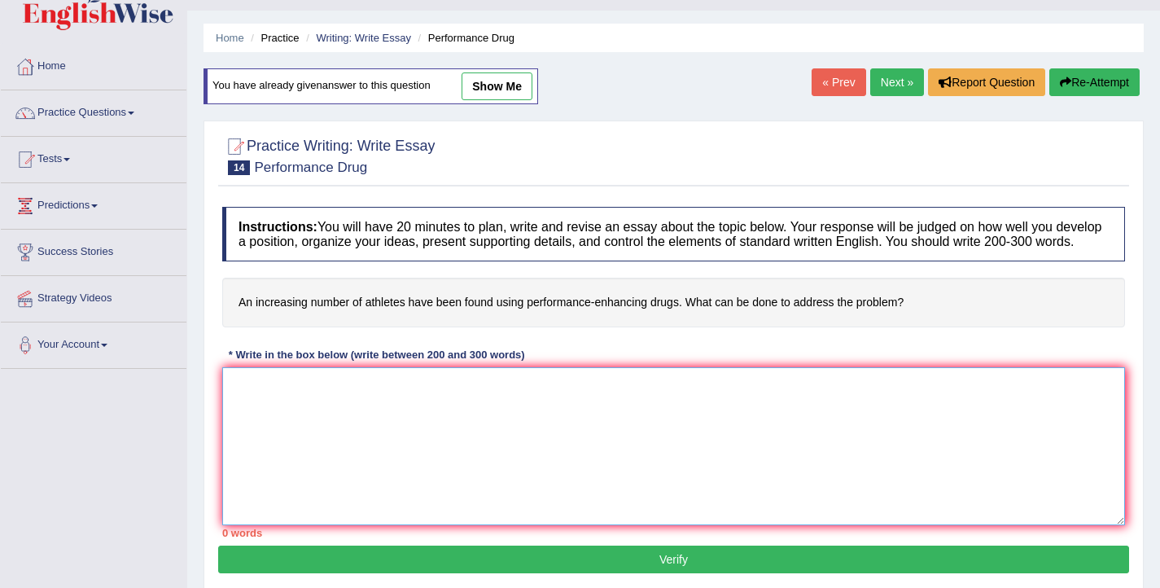
click at [385, 440] on textarea at bounding box center [673, 446] width 903 height 158
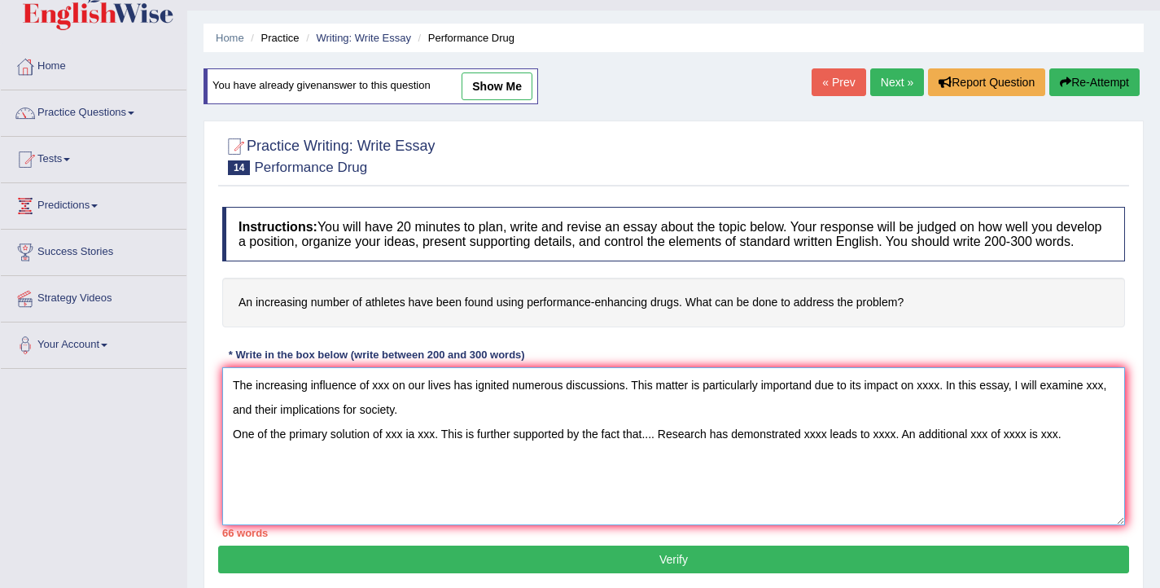
click at [1052, 453] on textarea "The increasing influence of xxx on our lives has ignited numerous discussions. …" at bounding box center [673, 446] width 903 height 158
click at [265, 476] on textarea "The increasing influence of xxx on our lives has ignited numerous discussions. …" at bounding box center [673, 446] width 903 height 158
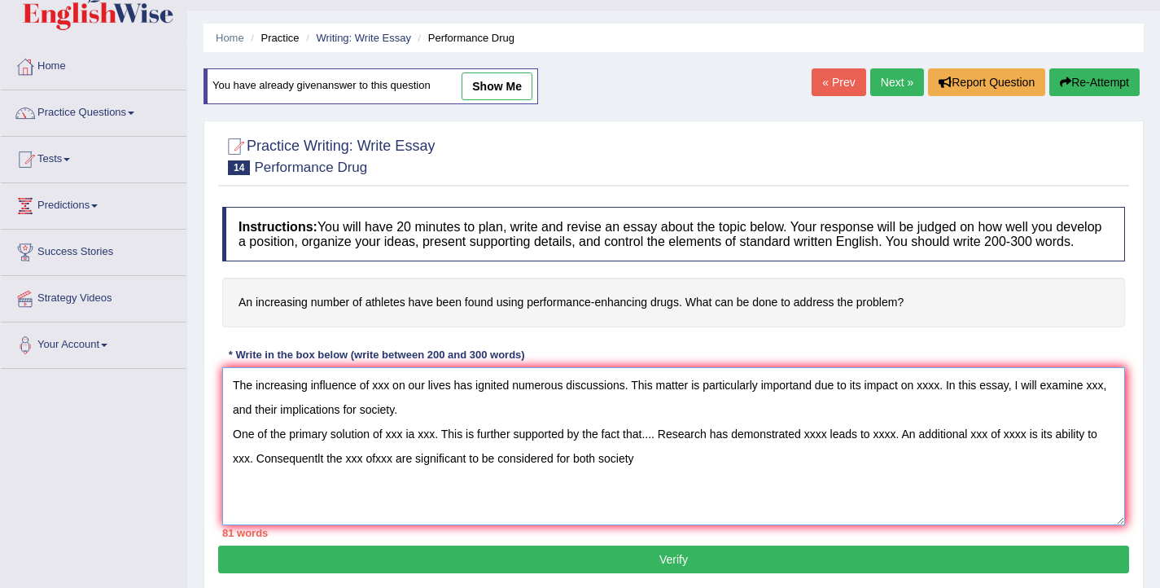
click at [607, 479] on textarea "The increasing influence of xxx on our lives has ignited numerous discussions. …" at bounding box center [673, 446] width 903 height 158
click at [723, 471] on textarea "The increasing influence of xxx on our lives has ignited numerous discussions. …" at bounding box center [673, 446] width 903 height 158
click at [290, 500] on textarea "The increasing influence of xxx on our lives has ignited numerous discussions. …" at bounding box center [673, 446] width 903 height 158
click at [331, 501] on textarea "The increasing influence of xxx on our lives has ignited numerous discussions. …" at bounding box center [673, 446] width 903 height 158
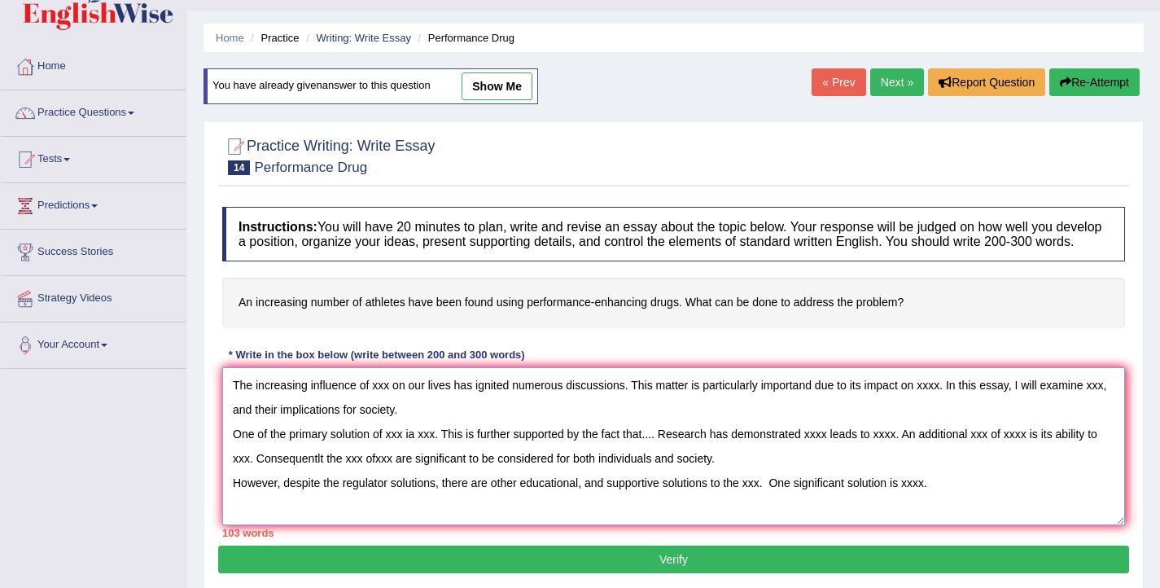
click at [896, 501] on textarea "The increasing influence of xxx on our lives has ignited numerous discussions. …" at bounding box center [673, 446] width 903 height 158
click at [979, 500] on textarea "The increasing influence of xxx on our lives has ignited numerous discussions. …" at bounding box center [673, 446] width 903 height 158
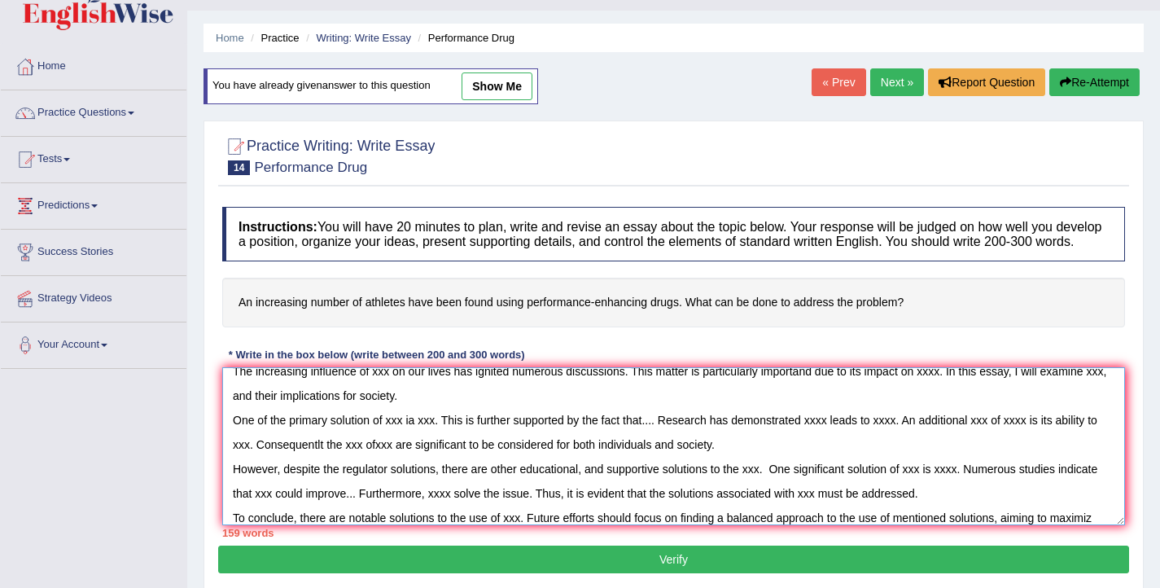
scroll to position [38, 0]
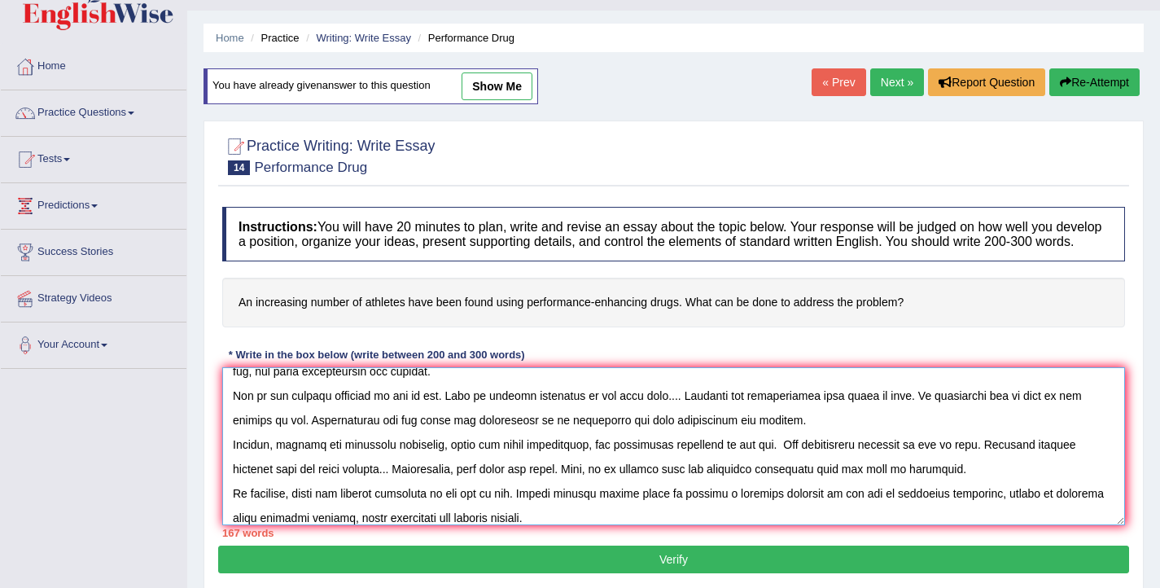
type textarea "The increasing influence of xxx on our lives has ignited numerous discussions. …"
